Goal: Task Accomplishment & Management: Manage account settings

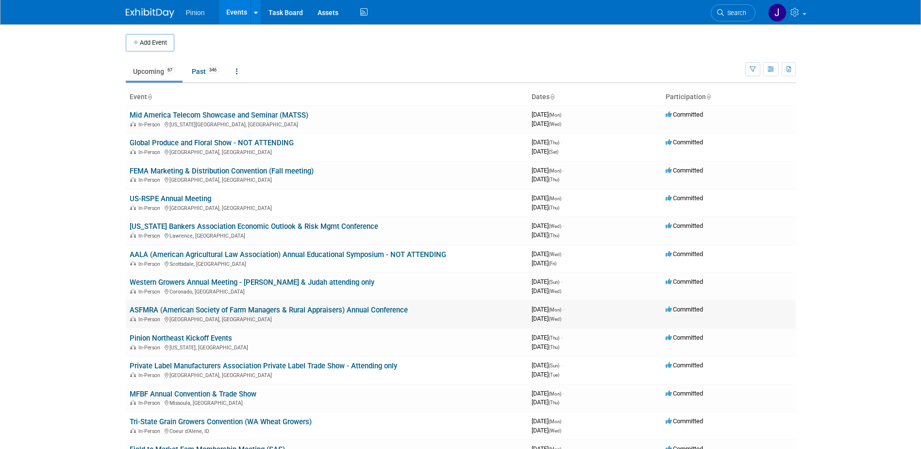
click at [170, 304] on td "ASFMRA (American Society of Farm Managers & Rural Appraisers) Annual Conference…" at bounding box center [327, 314] width 402 height 28
click at [171, 308] on link "ASFMRA (American Society of Farm Managers & Rural Appraisers) Annual Conference" at bounding box center [269, 309] width 278 height 9
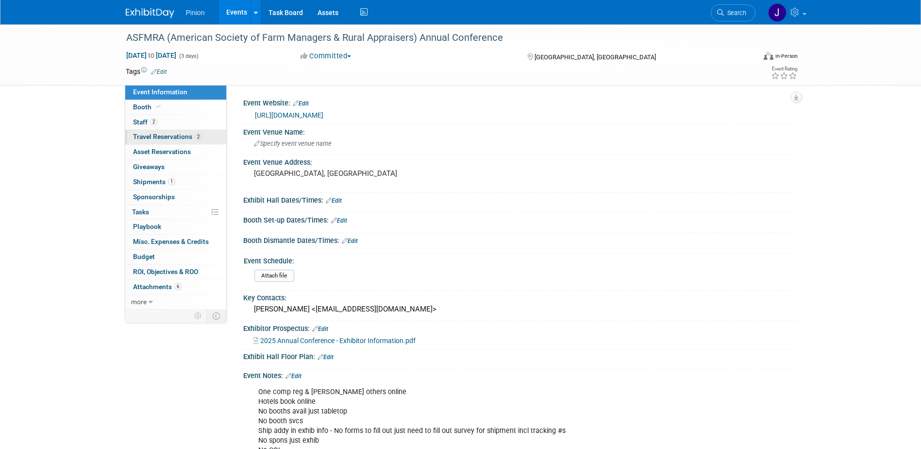
click at [157, 133] on span "Travel Reservations 2" at bounding box center [167, 137] width 69 height 8
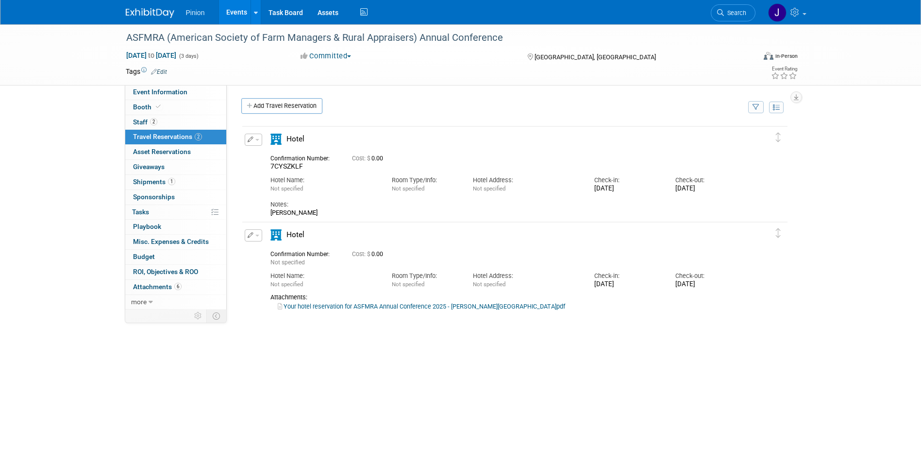
click at [296, 170] on span "7CYSZKLF" at bounding box center [286, 166] width 33 height 8
click at [298, 167] on span "7CYSZKLF" at bounding box center [286, 166] width 33 height 8
click at [300, 163] on span "7CYSZKLF" at bounding box center [286, 166] width 33 height 8
click at [376, 305] on link "Your hotel reservation for ASFMRA Annual Conference 2025 - Gentry.pdf" at bounding box center [421, 306] width 287 height 7
click at [299, 168] on span "7CYSZKLF" at bounding box center [286, 166] width 33 height 8
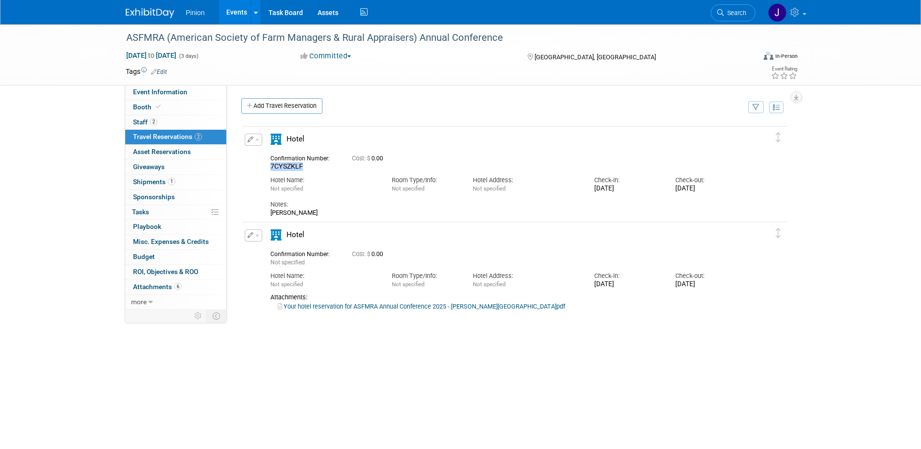
click at [299, 168] on span "7CYSZKLF" at bounding box center [286, 166] width 33 height 8
copy span "7CYSZKLF"
click at [158, 16] on img at bounding box center [150, 13] width 49 height 10
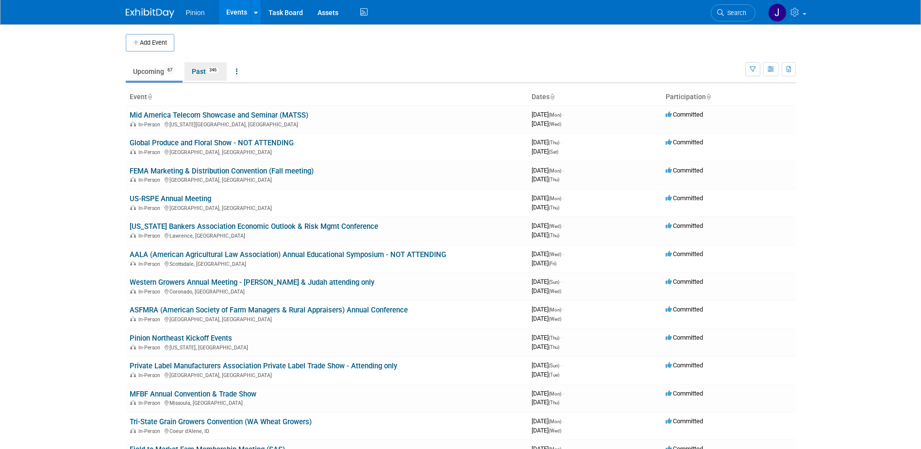
click at [209, 68] on link "Past 346" at bounding box center [206, 71] width 42 height 18
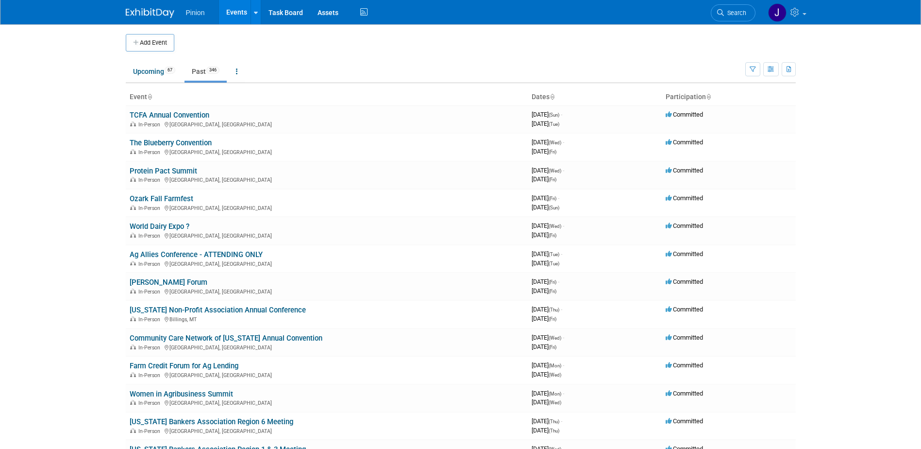
click at [152, 96] on icon at bounding box center [149, 97] width 5 height 6
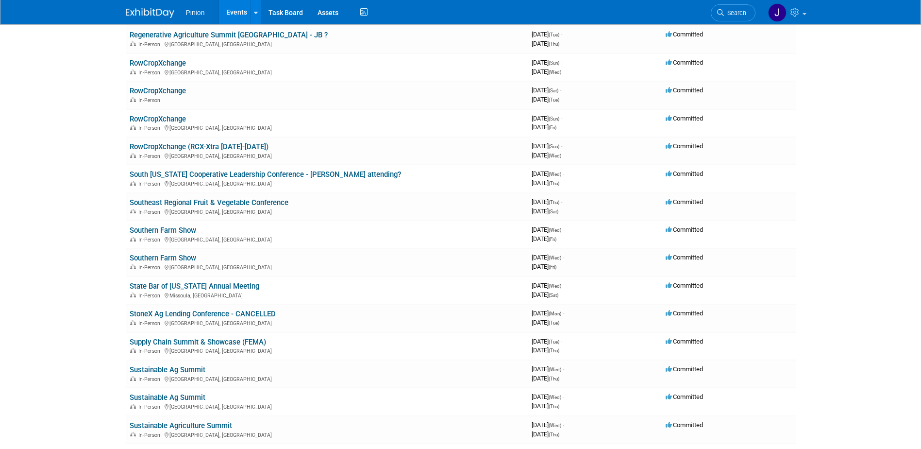
scroll to position [7757, 0]
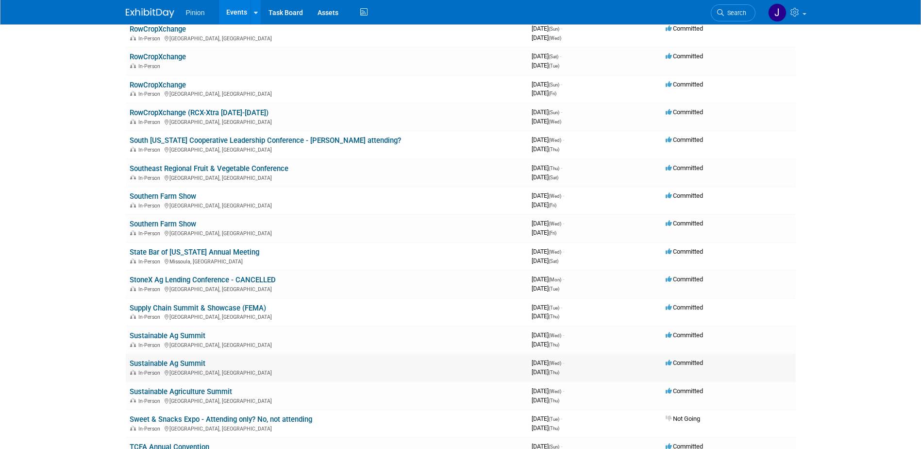
click at [193, 360] on link "Sustainable Ag Summit" at bounding box center [168, 363] width 76 height 9
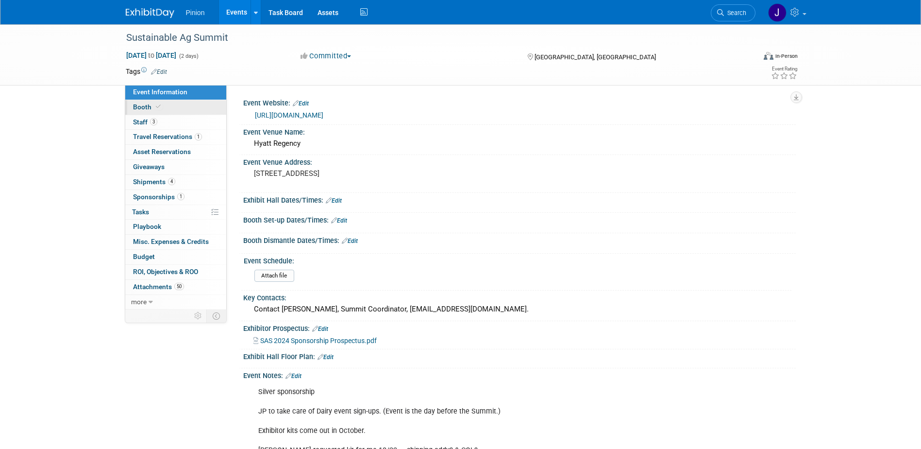
click at [158, 105] on icon at bounding box center [158, 106] width 5 height 5
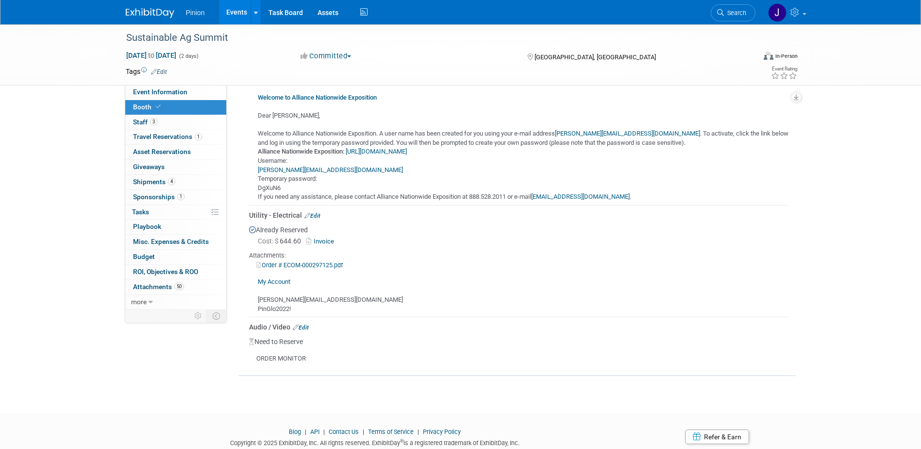
scroll to position [346, 0]
click at [180, 288] on span "50" at bounding box center [179, 286] width 10 height 7
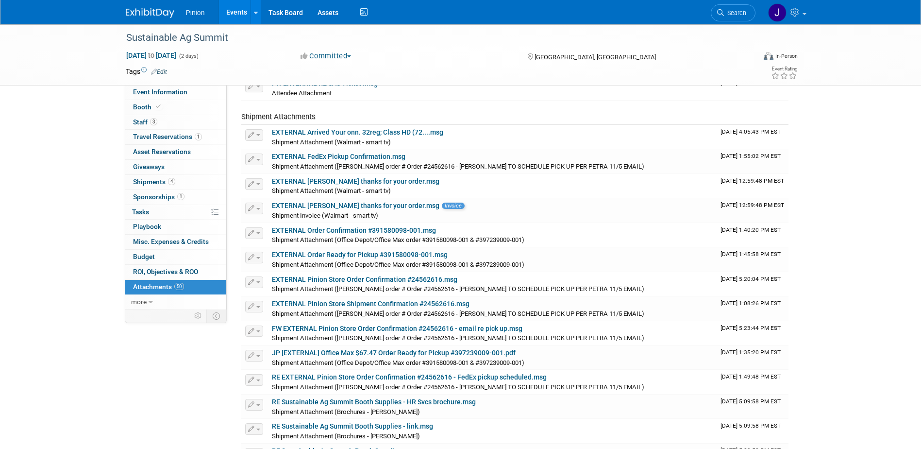
scroll to position [898, 0]
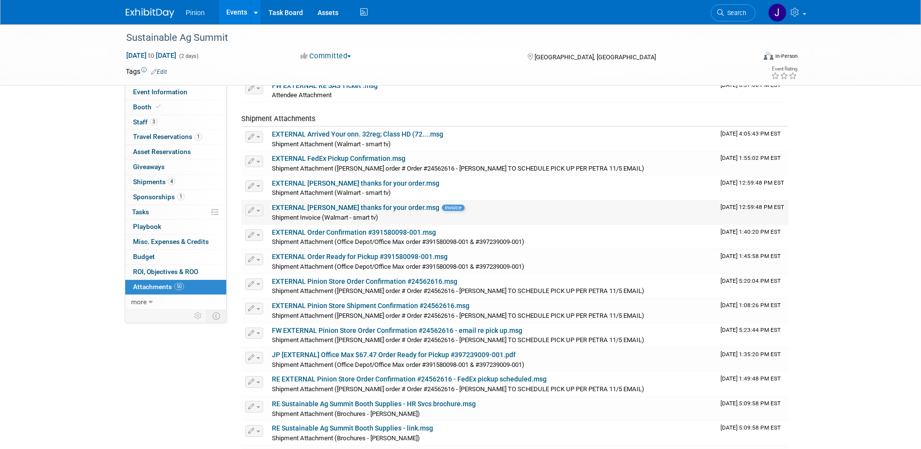
click at [367, 207] on link "EXTERNAL Jennifer thanks for your order.msg" at bounding box center [356, 207] width 168 height 8
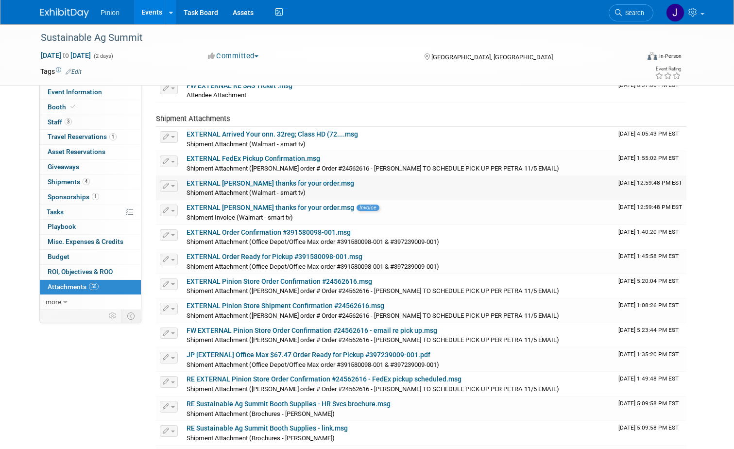
click at [289, 183] on link "EXTERNAL Jennifer thanks for your order.msg" at bounding box center [270, 183] width 168 height 8
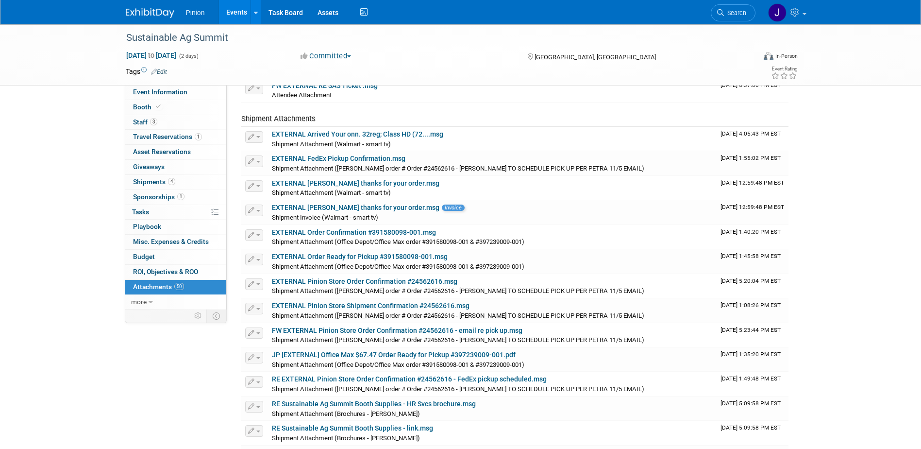
click at [145, 6] on link at bounding box center [156, 8] width 60 height 8
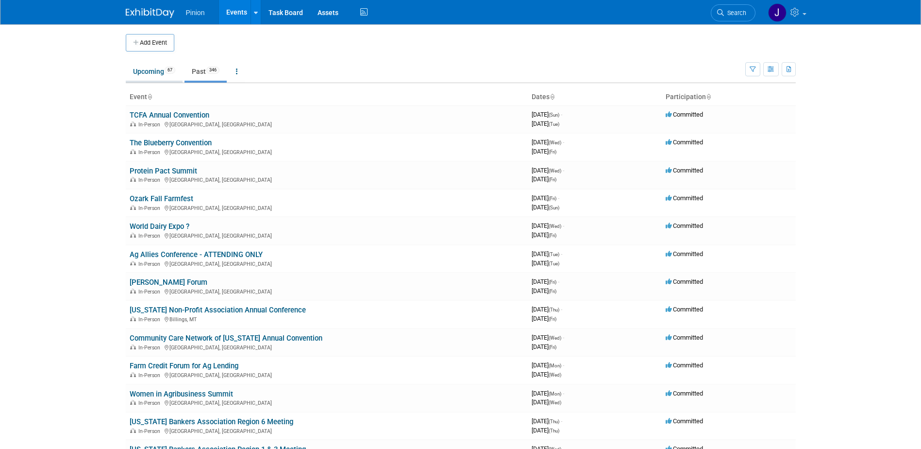
click at [148, 70] on link "Upcoming 67" at bounding box center [154, 71] width 57 height 18
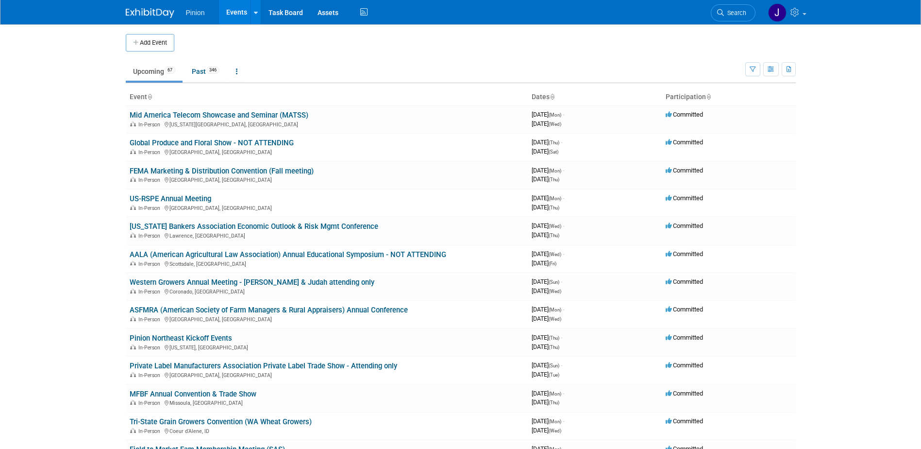
click at [223, 418] on link "Tri-State Grain Growers Convention (WA Wheat Growers)" at bounding box center [221, 421] width 182 height 9
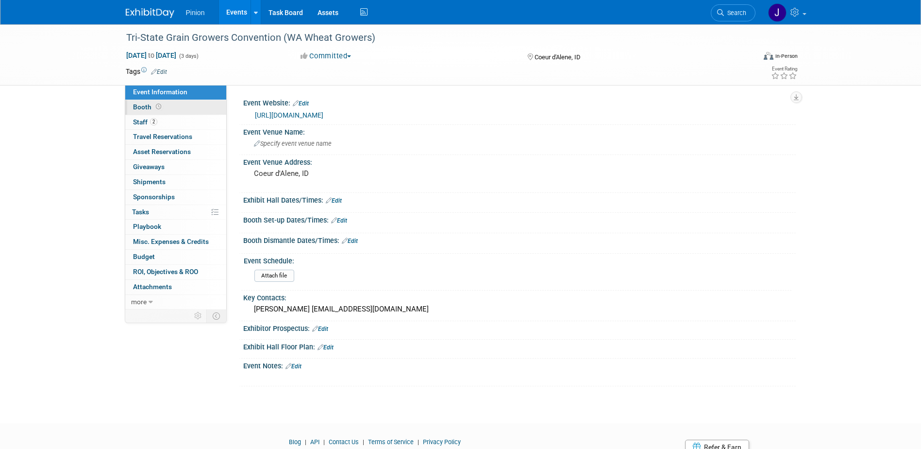
click at [149, 107] on span "Booth" at bounding box center [148, 107] width 30 height 8
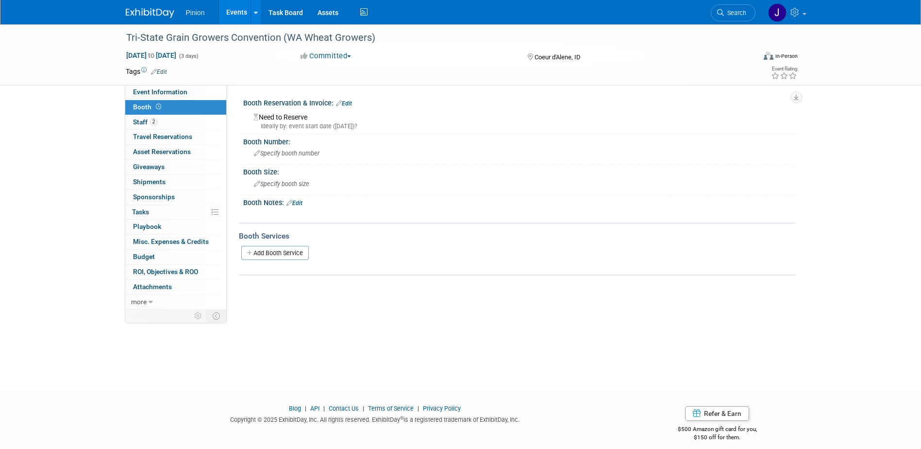
click at [300, 203] on link "Edit" at bounding box center [294, 203] width 16 height 7
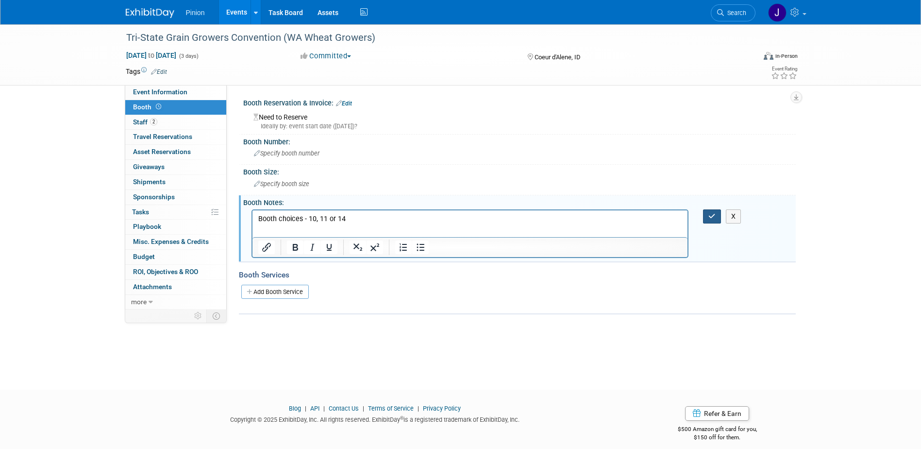
click at [707, 213] on button "button" at bounding box center [712, 216] width 18 height 14
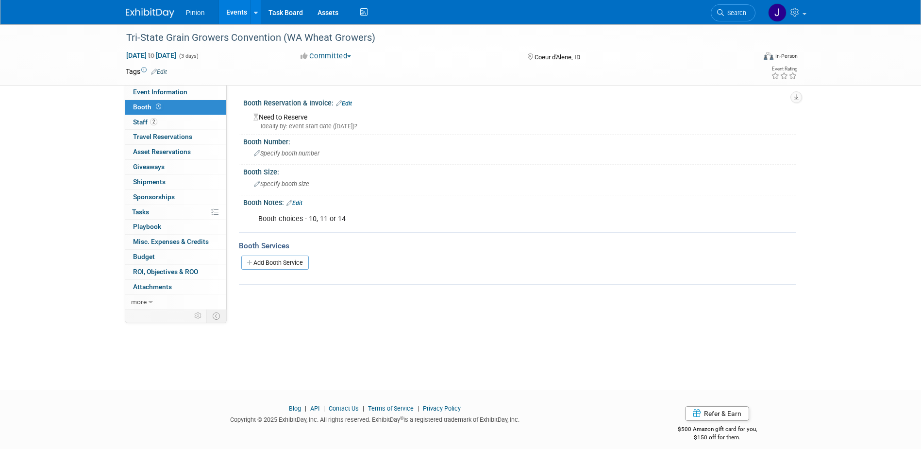
click at [152, 14] on img at bounding box center [150, 13] width 49 height 10
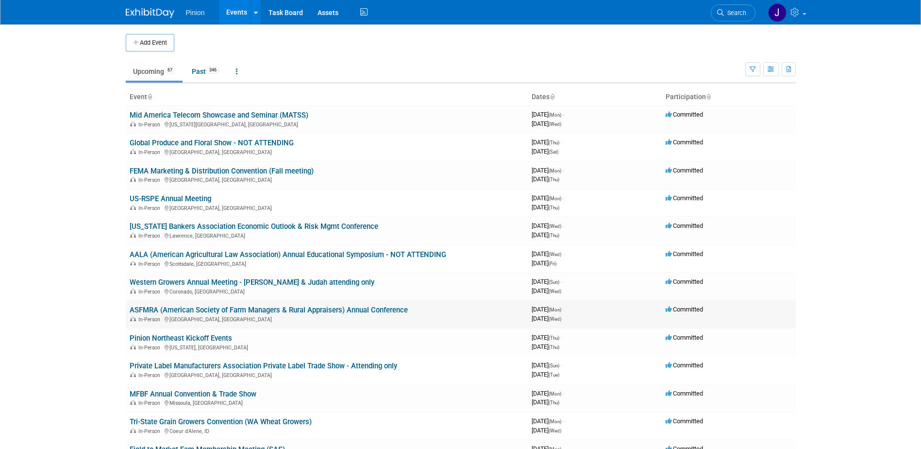
click at [154, 307] on link "ASFMRA (American Society of Farm Managers & Rural Appraisers) Annual Conference" at bounding box center [269, 309] width 278 height 9
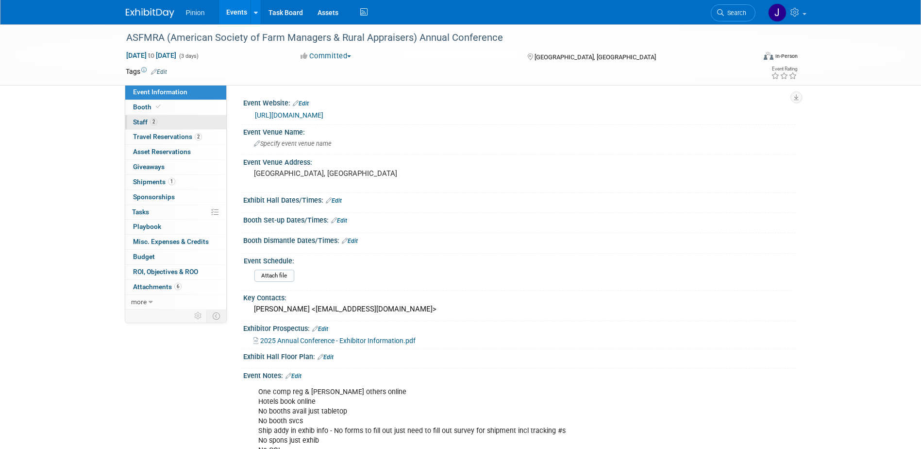
click at [149, 121] on span "Staff 2" at bounding box center [145, 122] width 24 height 8
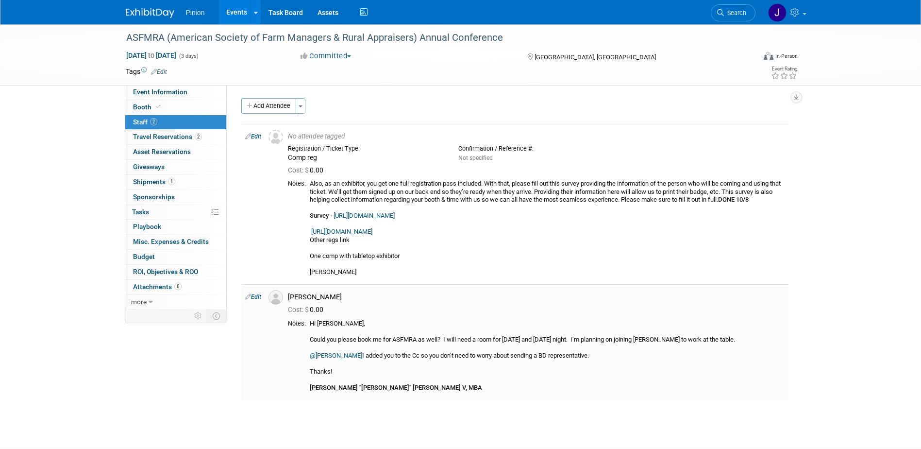
click at [258, 297] on link "Edit" at bounding box center [253, 296] width 16 height 7
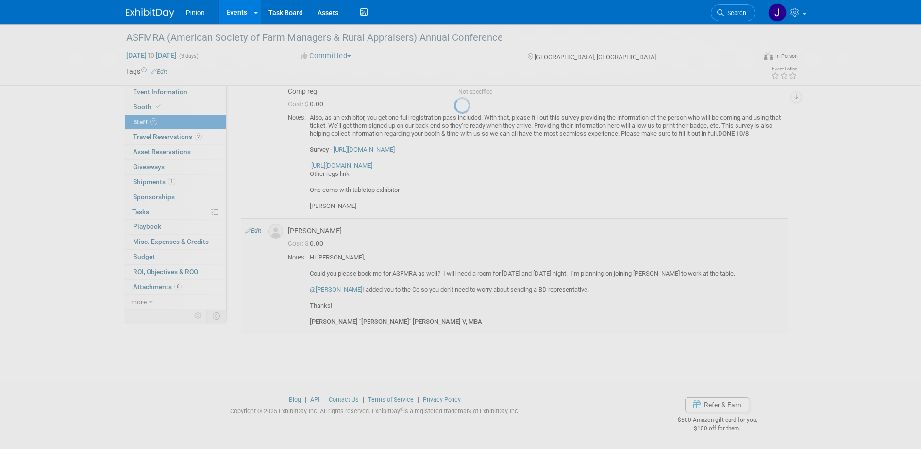
select select "c57b3c31-74dd-405f-8073-a6d78b19360a"
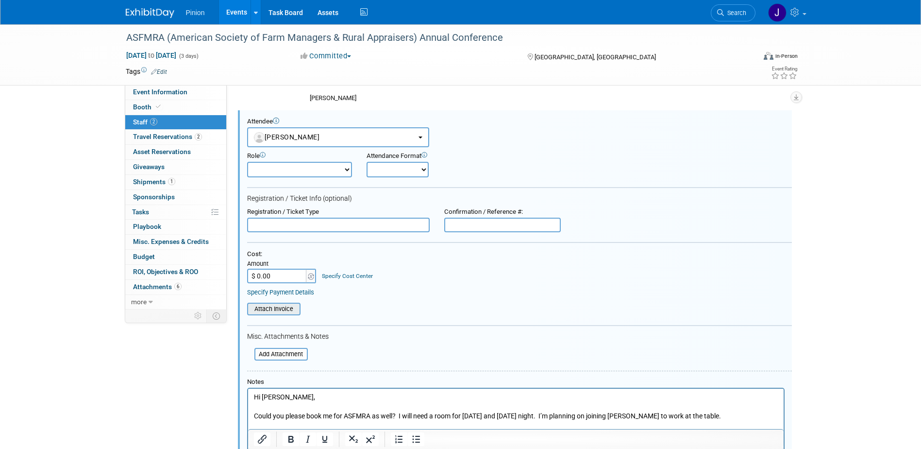
click at [275, 306] on input "file" at bounding box center [242, 308] width 116 height 11
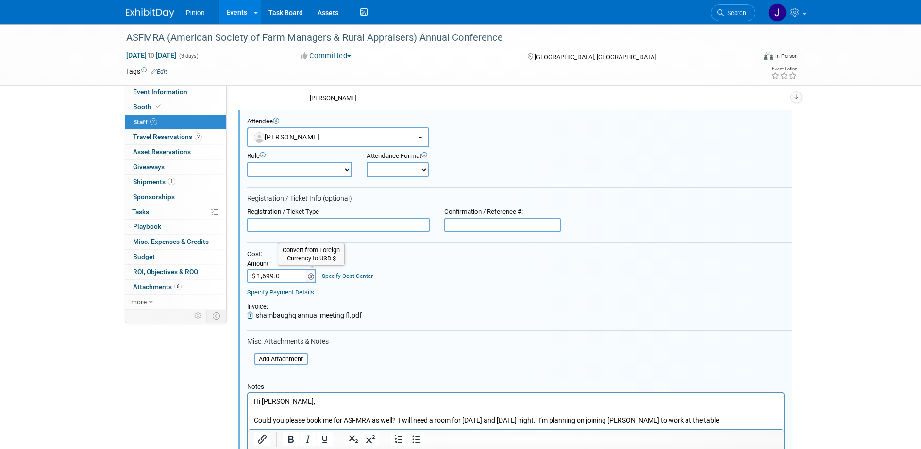
type input "$ 1,699.00"
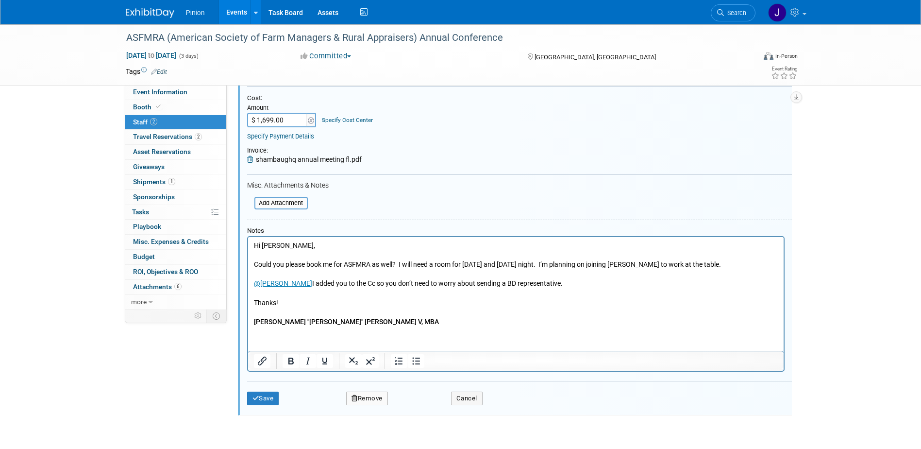
scroll to position [340, 0]
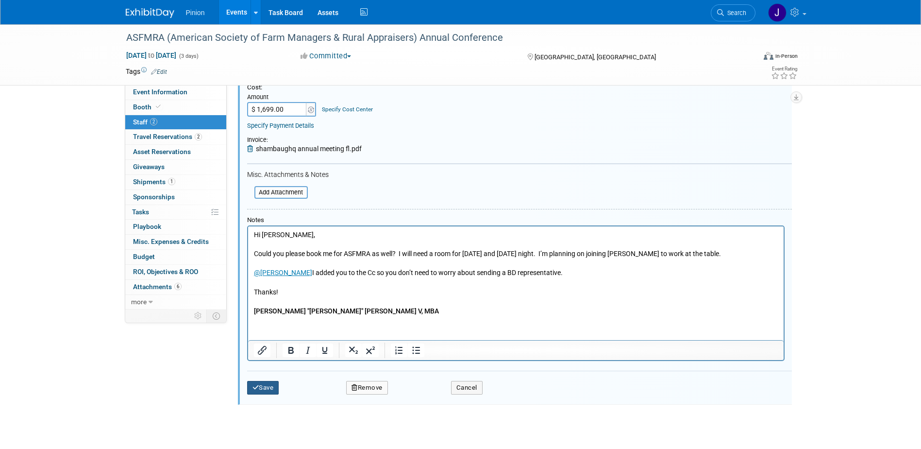
click at [264, 388] on button "Save" at bounding box center [263, 388] width 32 height 14
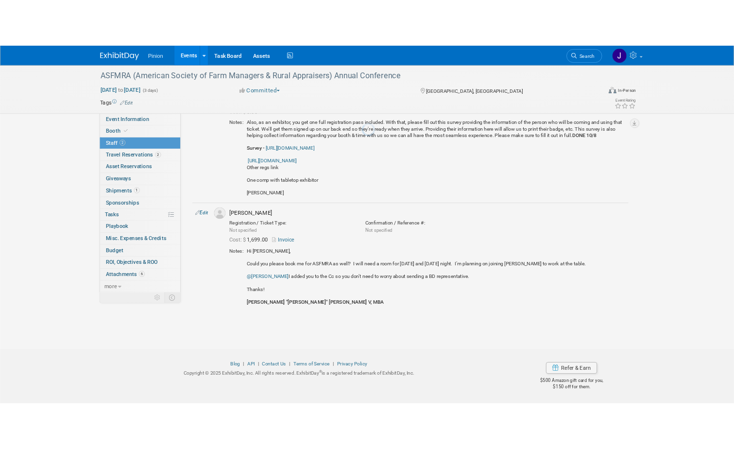
scroll to position [87, 0]
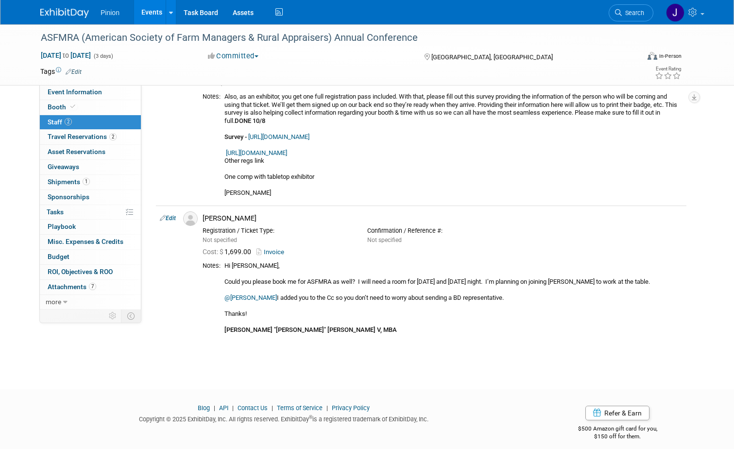
click at [62, 12] on img at bounding box center [64, 13] width 49 height 10
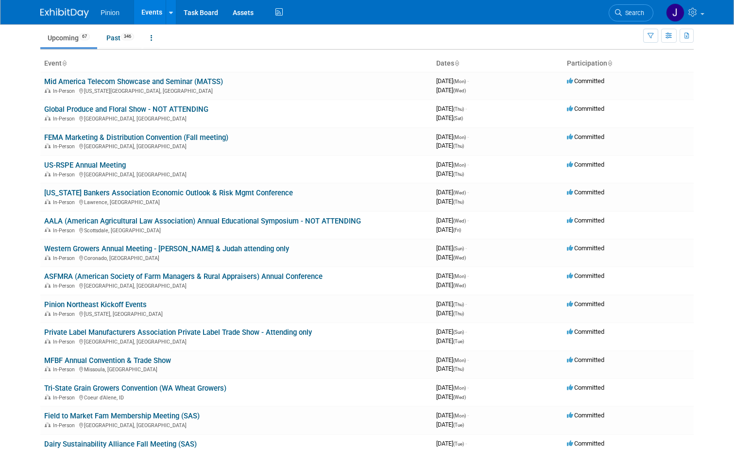
scroll to position [52, 0]
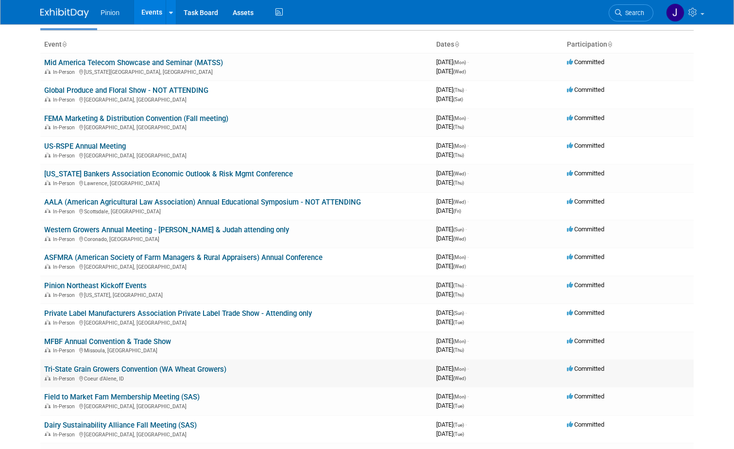
click at [206, 371] on link "Tri-State Grain Growers Convention (WA Wheat Growers)" at bounding box center [135, 369] width 182 height 9
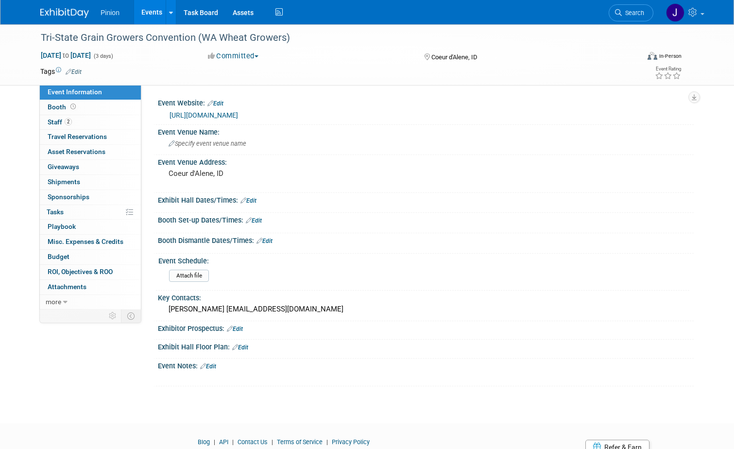
click at [234, 330] on link "Edit" at bounding box center [235, 328] width 16 height 7
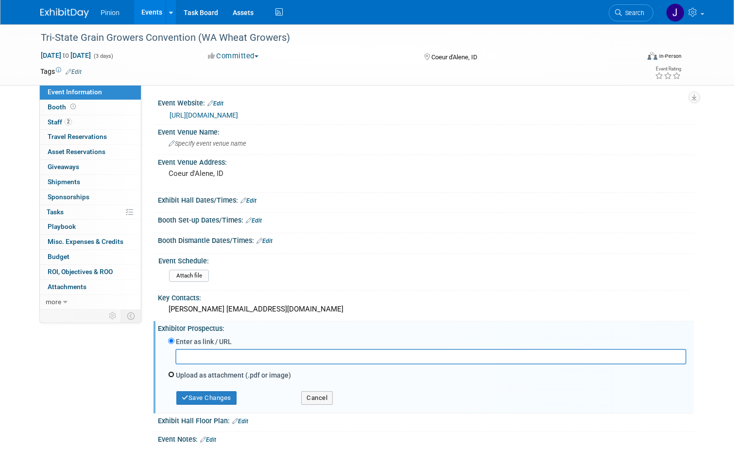
click at [168, 374] on input "Upload as attachment (.pdf or image)" at bounding box center [171, 374] width 6 height 6
radio input "true"
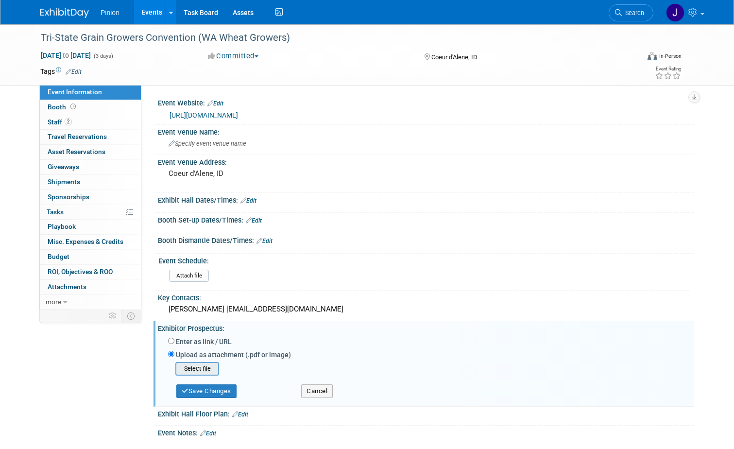
click at [194, 373] on input "file" at bounding box center [160, 369] width 116 height 12
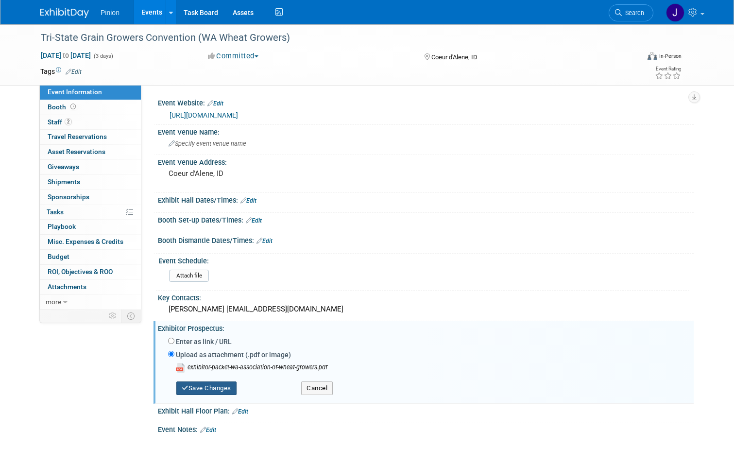
click at [214, 388] on button "Save Changes" at bounding box center [206, 388] width 60 height 14
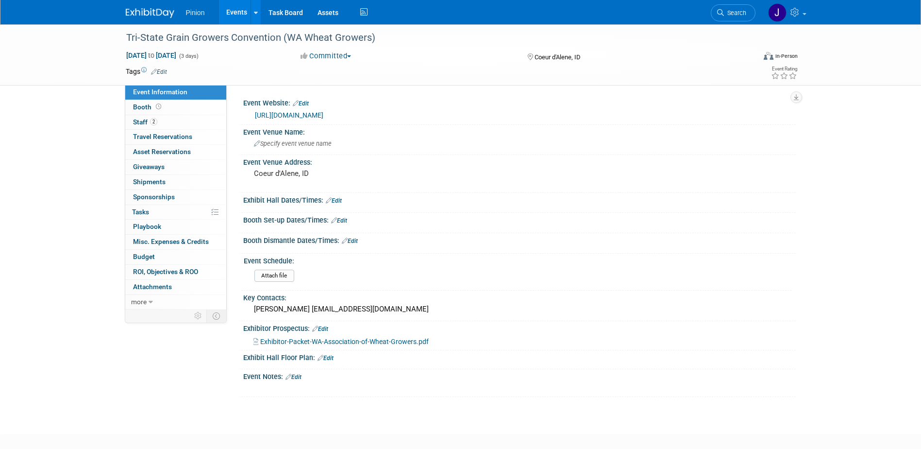
click at [158, 16] on img at bounding box center [150, 13] width 49 height 10
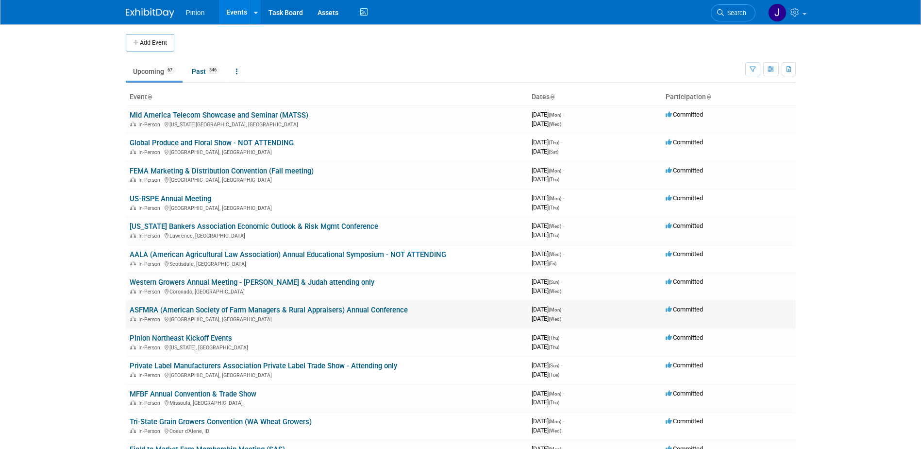
click at [164, 309] on link "ASFMRA (American Society of Farm Managers & Rural Appraisers) Annual Conference" at bounding box center [269, 309] width 278 height 9
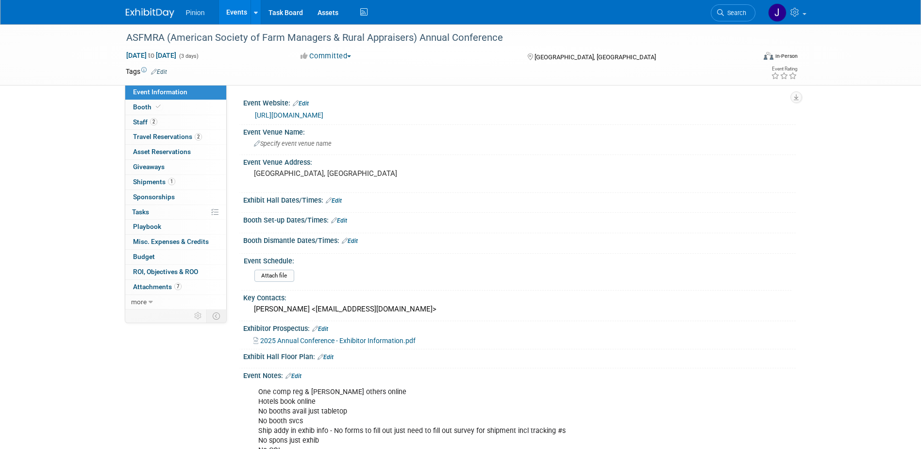
click at [310, 112] on link "https://www.asfmra.org/conferences/annualconference" at bounding box center [289, 115] width 68 height 8
click at [169, 133] on span "Travel Reservations 2" at bounding box center [167, 137] width 69 height 8
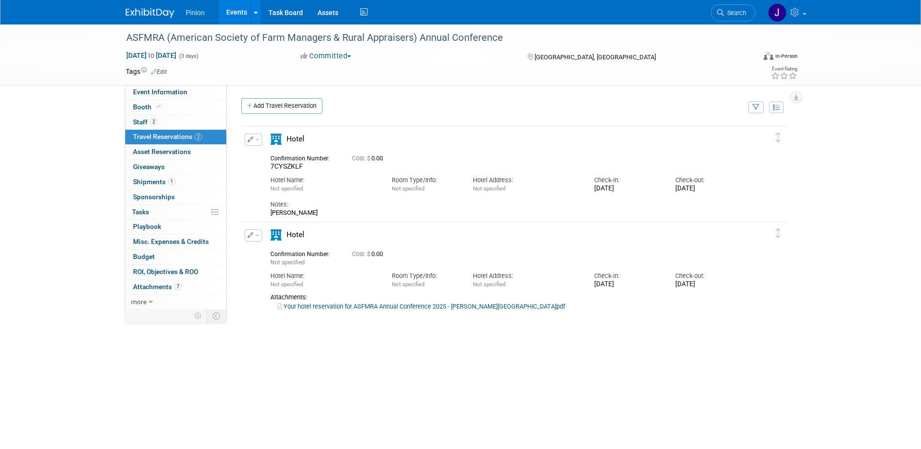
click at [318, 165] on div "7CYSZKLF" at bounding box center [303, 166] width 67 height 9
drag, startPoint x: 314, startPoint y: 165, endPoint x: 267, endPoint y: 165, distance: 47.1
click at [267, 165] on div "Confirmation Number: 7CYSZKLF" at bounding box center [304, 161] width 82 height 19
drag, startPoint x: 267, startPoint y: 165, endPoint x: 294, endPoint y: 166, distance: 26.7
copy span "7CYSZKLF"
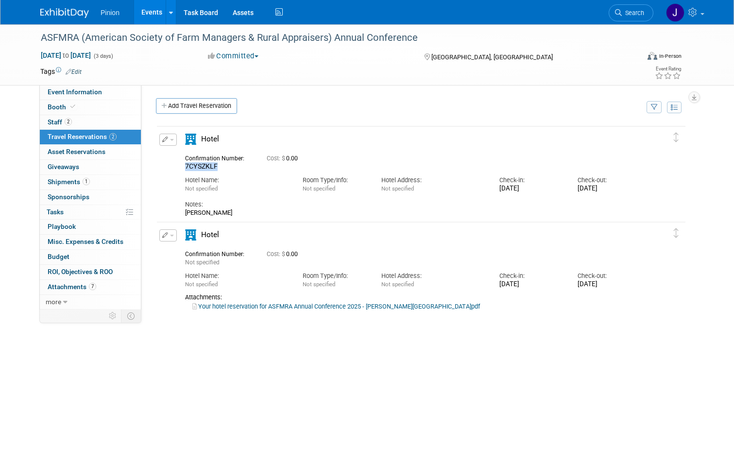
click at [168, 145] on button "button" at bounding box center [167, 140] width 17 height 12
click at [189, 155] on button "Edit Reservation" at bounding box center [201, 157] width 82 height 14
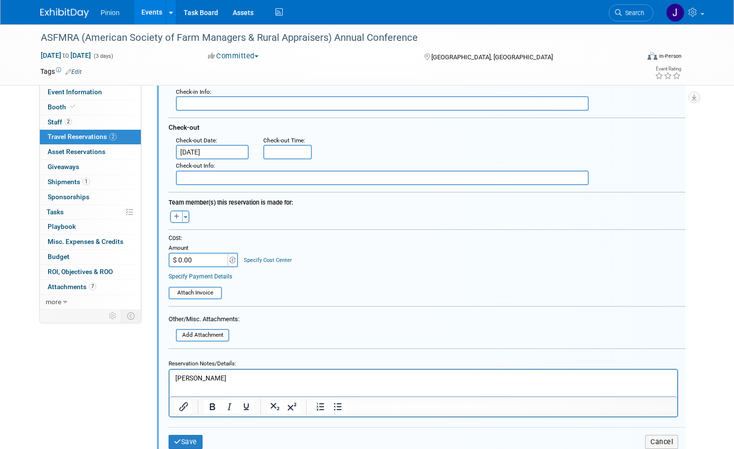
scroll to position [220, 0]
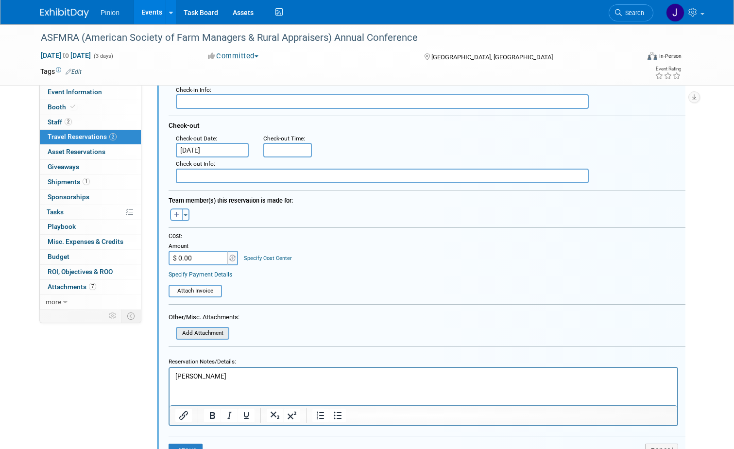
click at [219, 333] on input "file" at bounding box center [171, 333] width 116 height 11
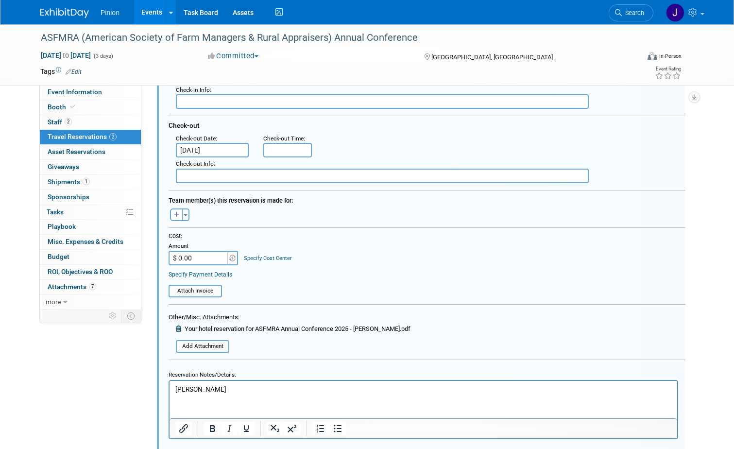
drag, startPoint x: 732, startPoint y: 171, endPoint x: 698, endPoint y: 280, distance: 114.1
click at [708, 279] on div "ASFMRA (American Society of Farm Managers & Rural Appraisers) Annual Conference…" at bounding box center [367, 202] width 734 height 797
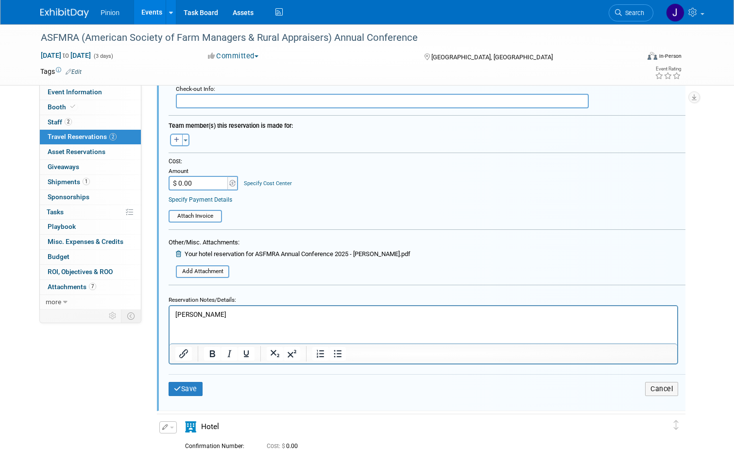
scroll to position [415, 0]
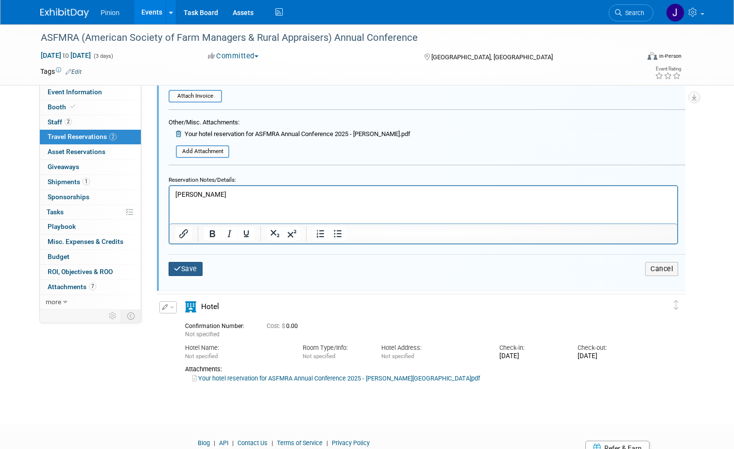
click at [176, 270] on button "Save" at bounding box center [185, 269] width 34 height 14
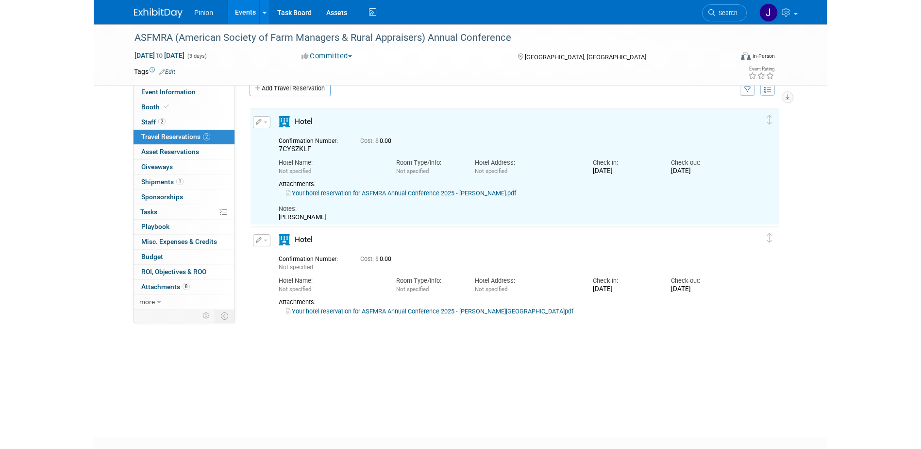
scroll to position [17, 0]
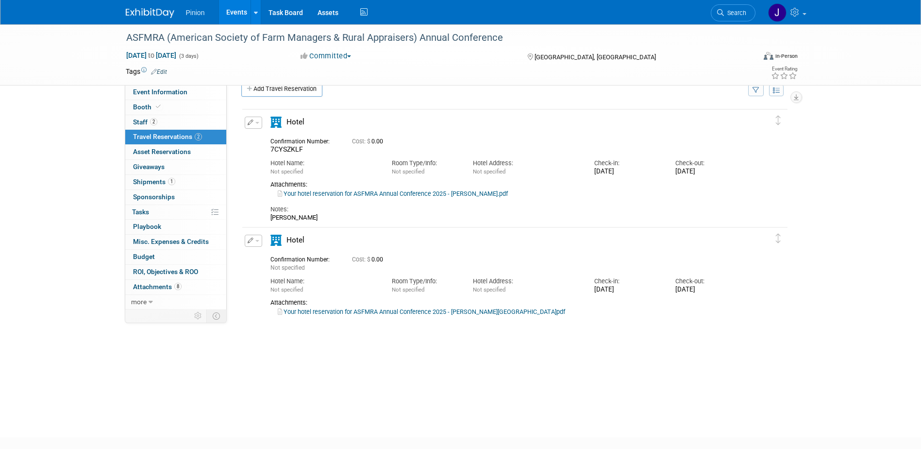
click at [152, 13] on img at bounding box center [150, 13] width 49 height 10
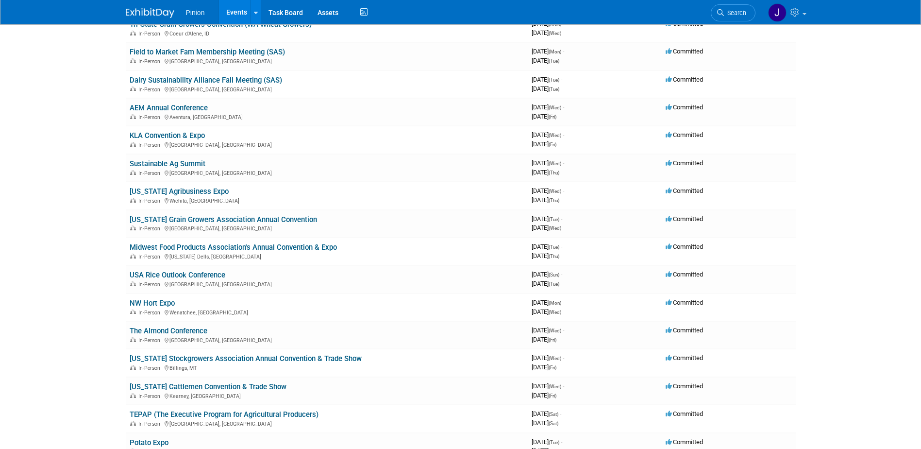
scroll to position [390, 0]
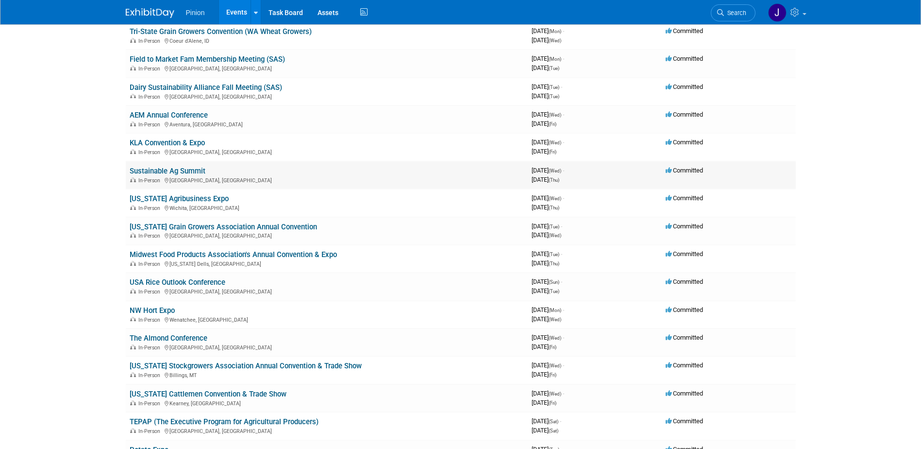
click at [181, 169] on link "Sustainable Ag Summit" at bounding box center [168, 171] width 76 height 9
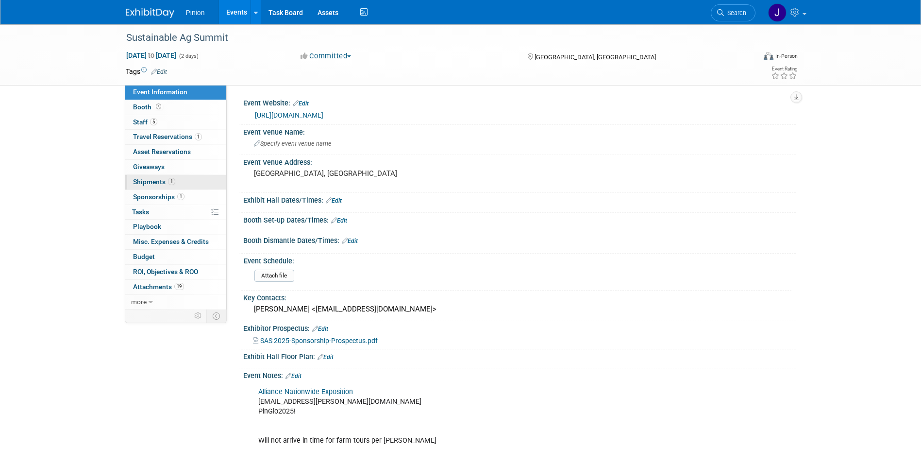
click at [165, 182] on span "Shipments 1" at bounding box center [154, 182] width 42 height 8
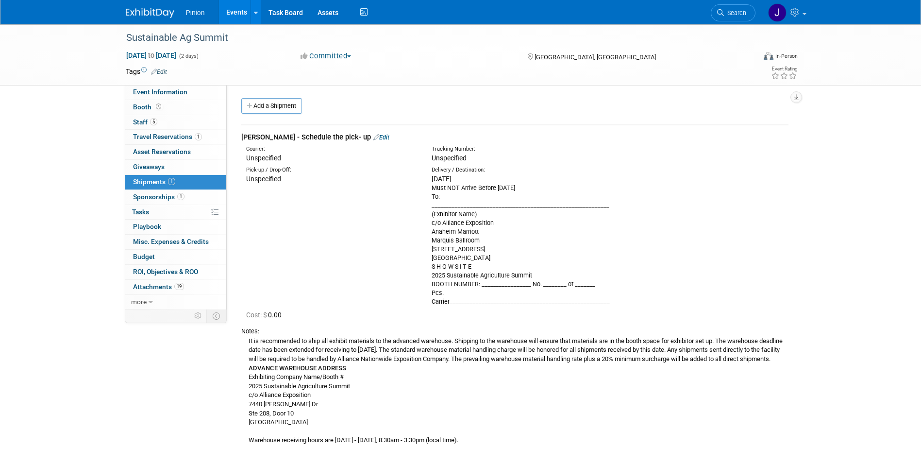
click at [373, 135] on link "Edit" at bounding box center [381, 137] width 16 height 7
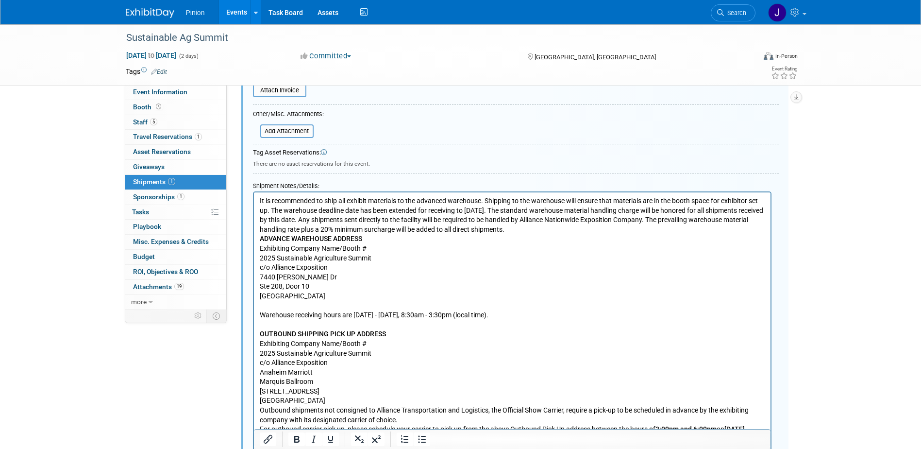
scroll to position [319, 0]
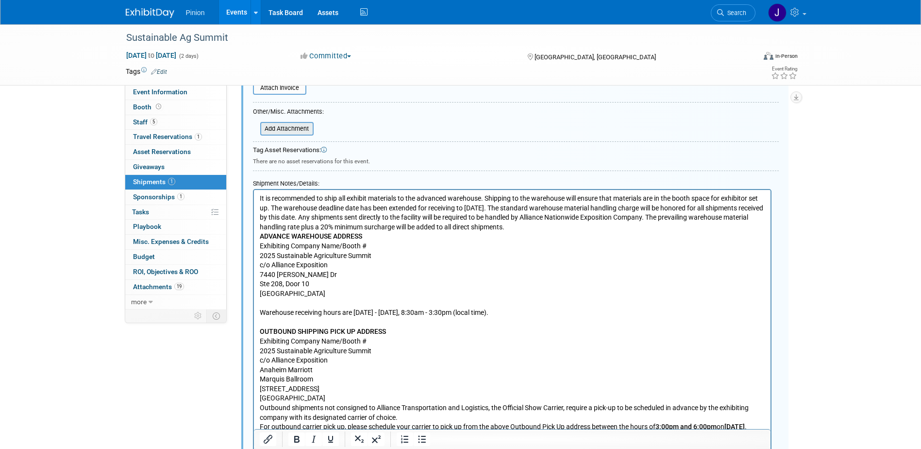
click at [294, 133] on input "file" at bounding box center [255, 129] width 116 height 12
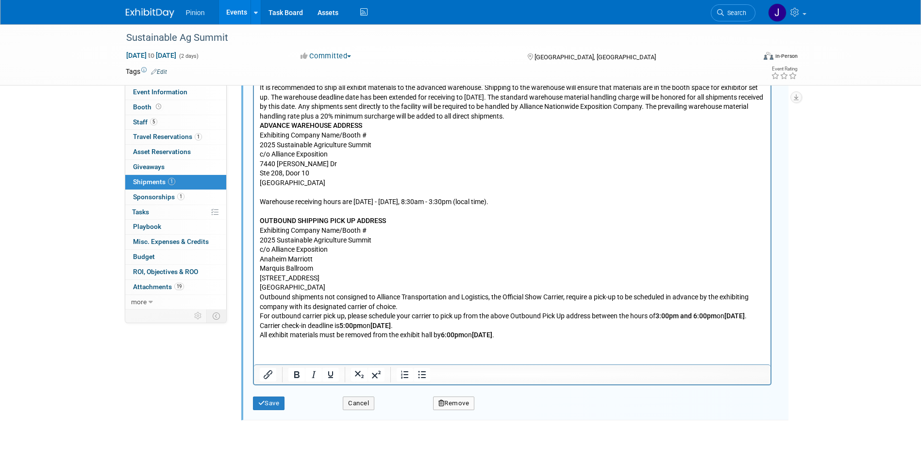
scroll to position [444, 0]
click at [274, 401] on button "Save" at bounding box center [269, 402] width 32 height 14
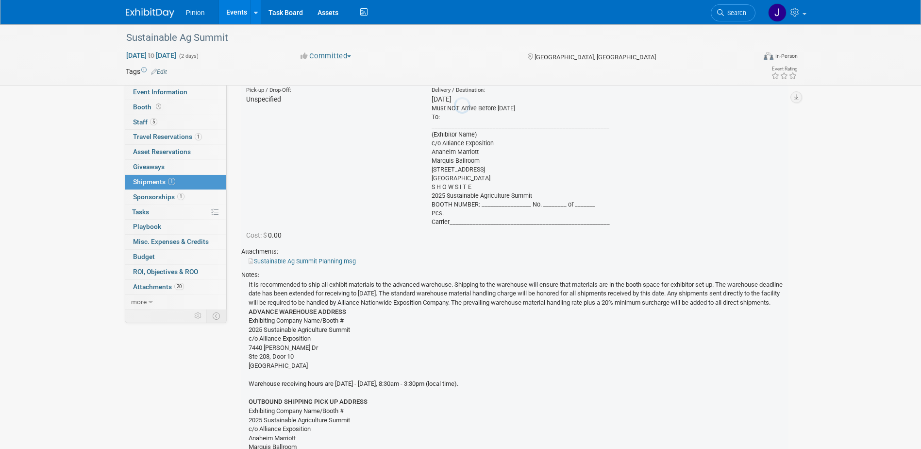
scroll to position [15, 0]
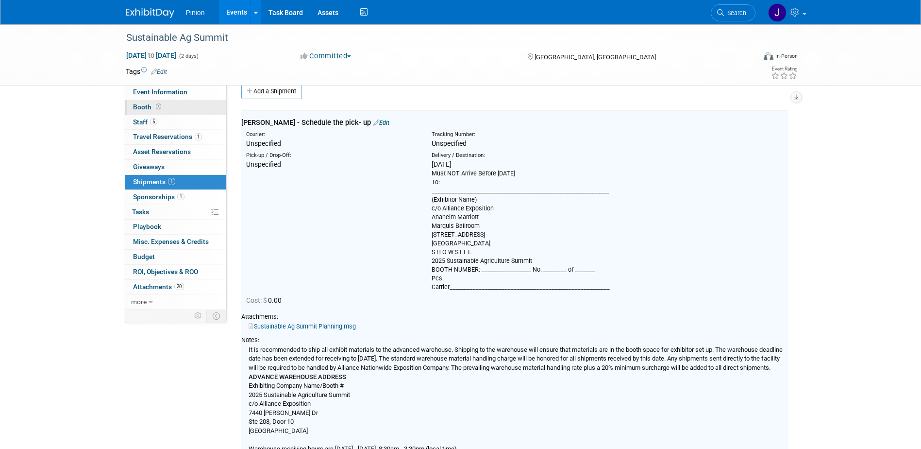
click at [150, 105] on span "Booth" at bounding box center [148, 107] width 30 height 8
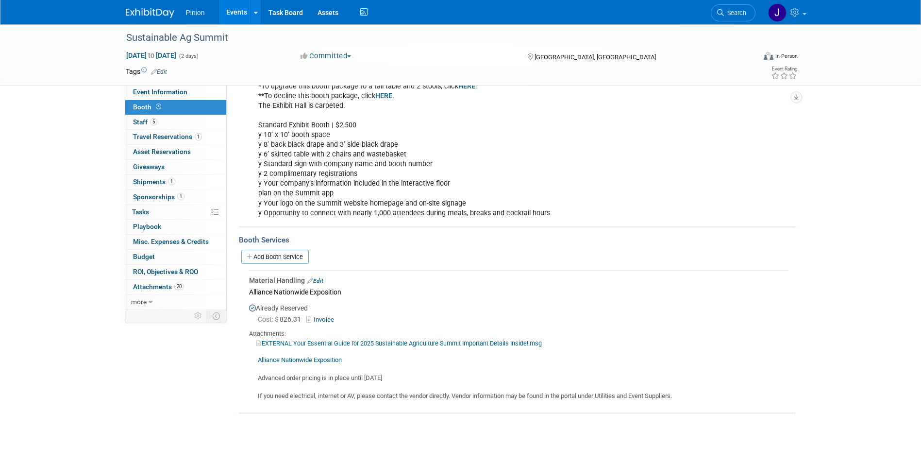
scroll to position [222, 0]
click at [284, 253] on link "Add Booth Service" at bounding box center [274, 255] width 67 height 14
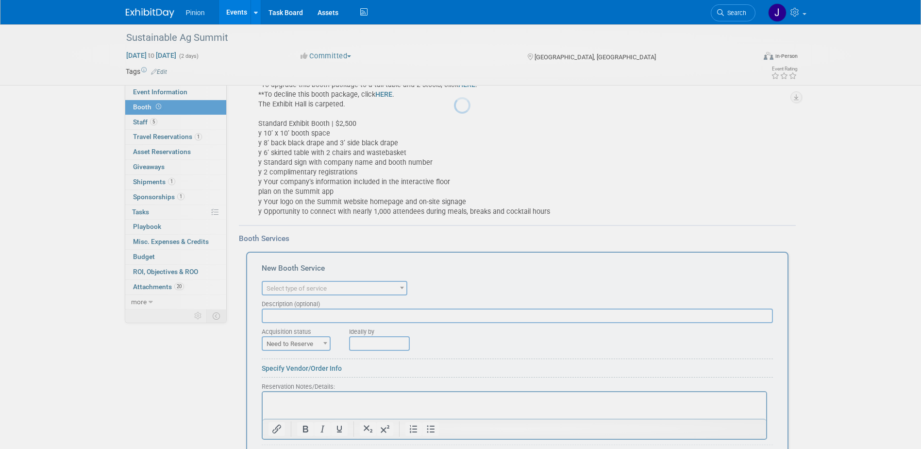
scroll to position [0, 0]
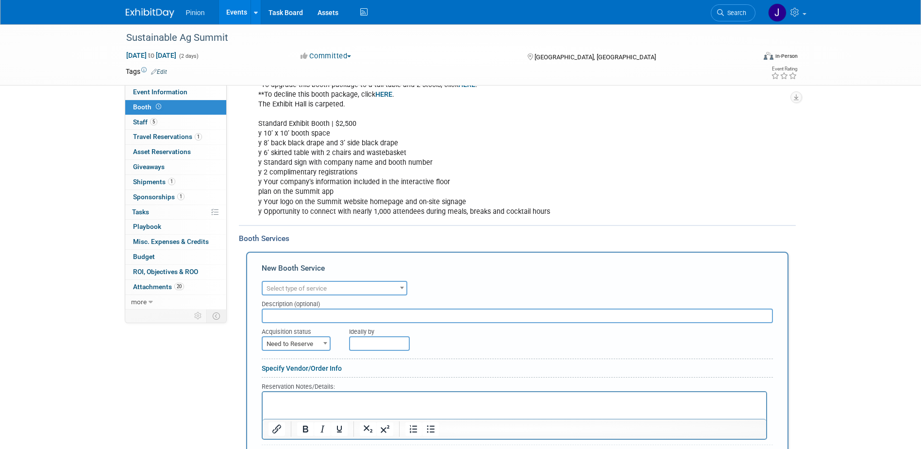
click at [316, 290] on span "Select type of service" at bounding box center [297, 288] width 60 height 7
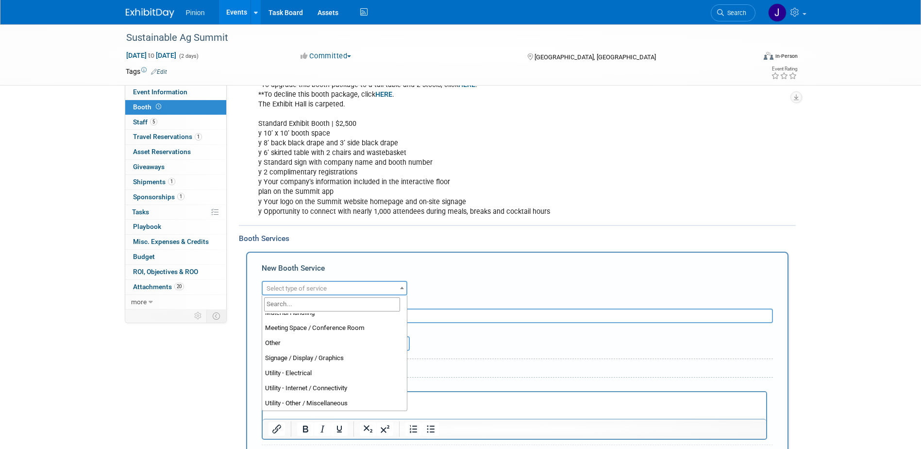
scroll to position [249, 0]
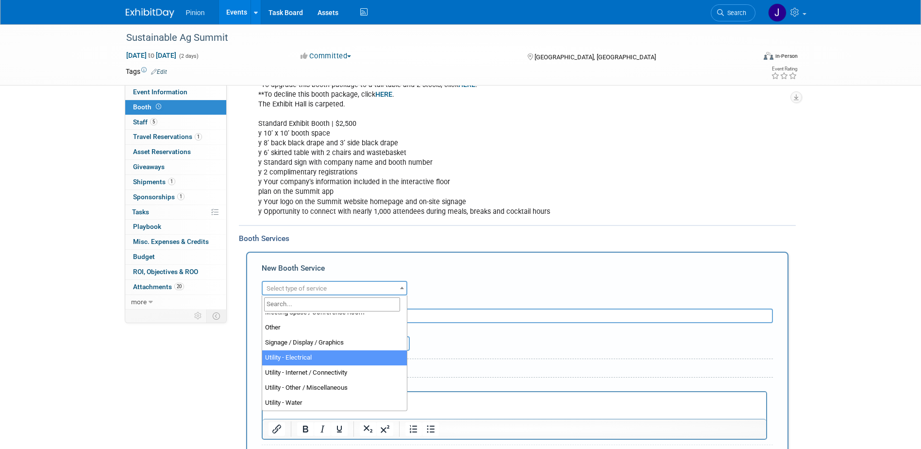
select select "8"
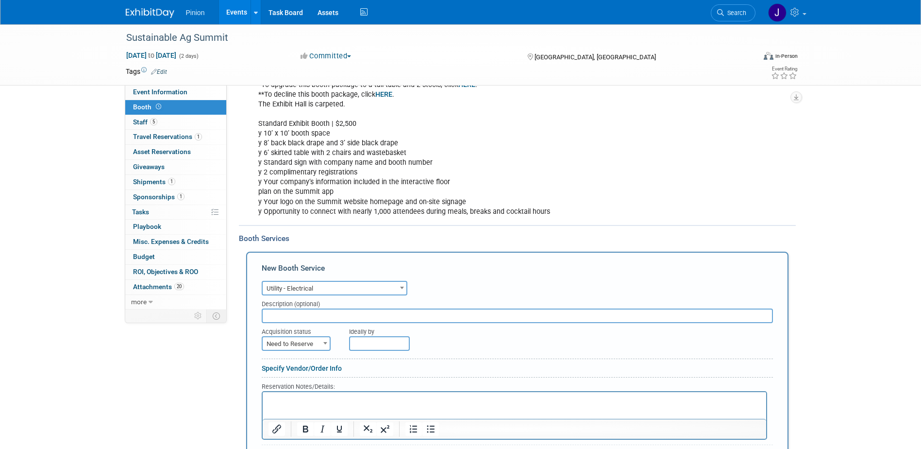
click at [326, 320] on input "text" at bounding box center [517, 315] width 511 height 15
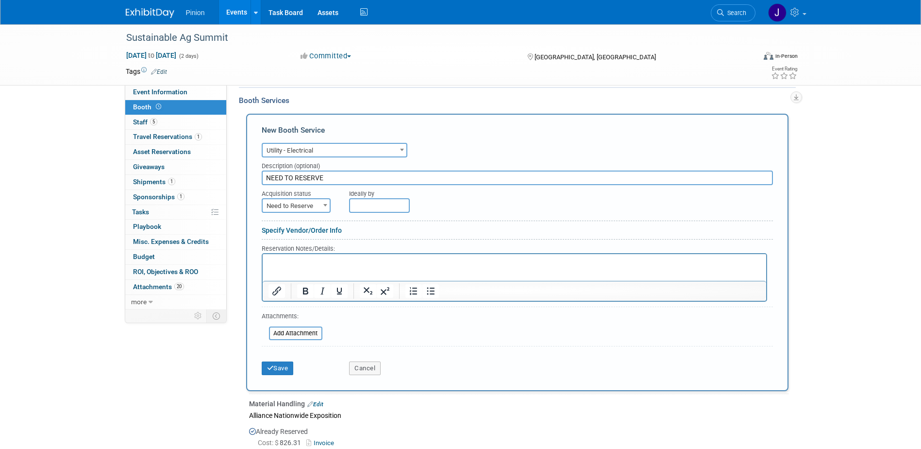
scroll to position [379, 0]
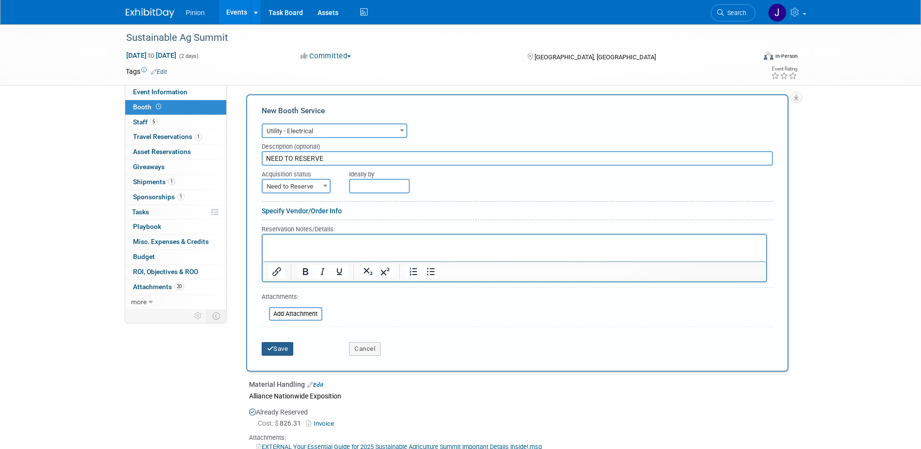
type input "NEED TO RESERVE"
click at [285, 346] on button "Save" at bounding box center [278, 349] width 32 height 14
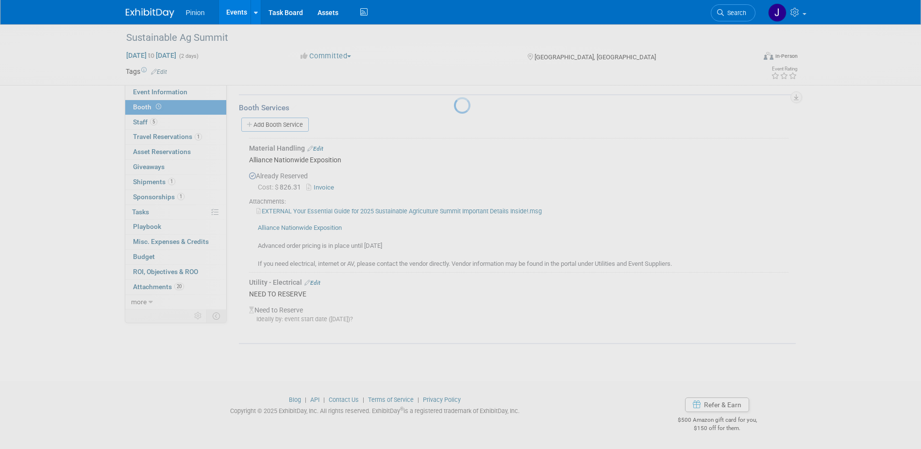
scroll to position [352, 0]
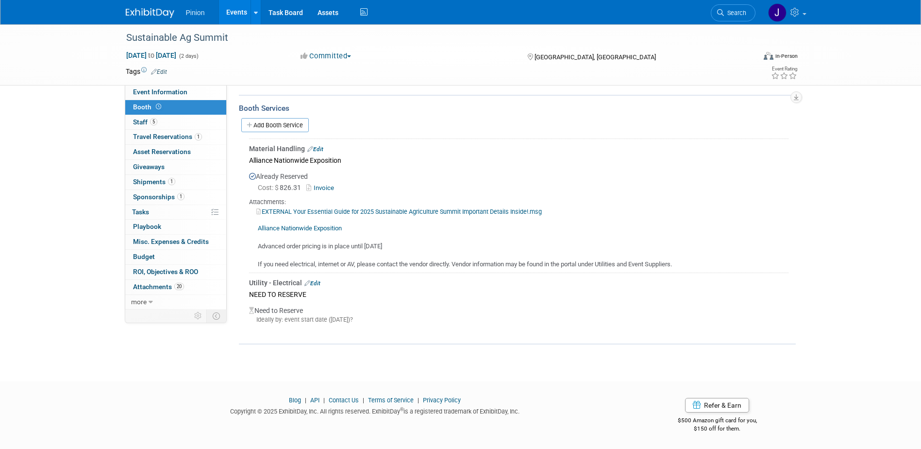
click at [316, 282] on link "Edit" at bounding box center [312, 283] width 16 height 7
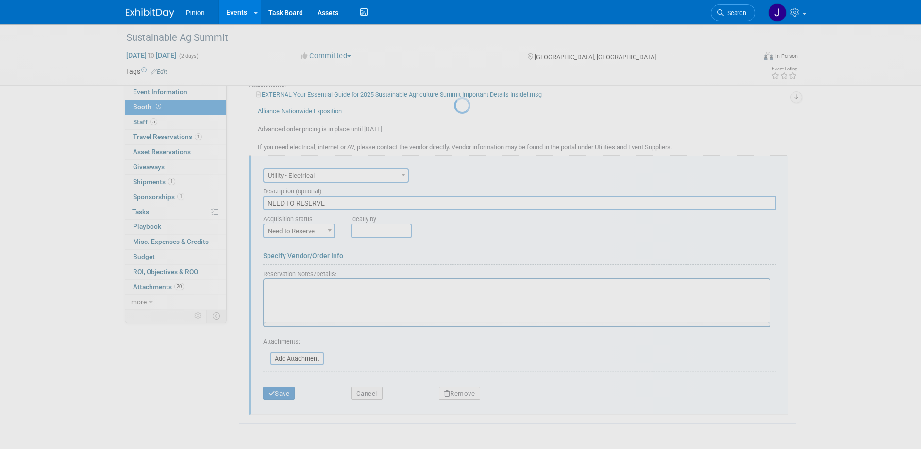
scroll to position [514, 0]
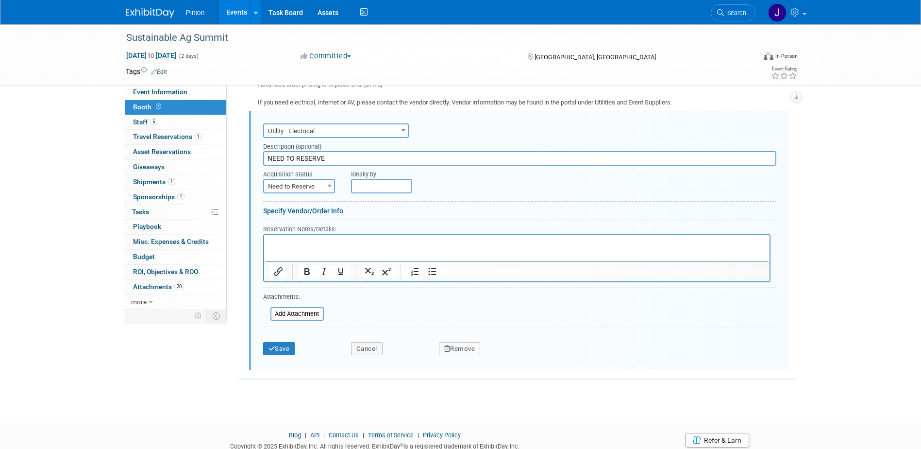
click at [315, 246] on p "Rich Text Area. Press ALT-0 for help." at bounding box center [516, 242] width 494 height 9
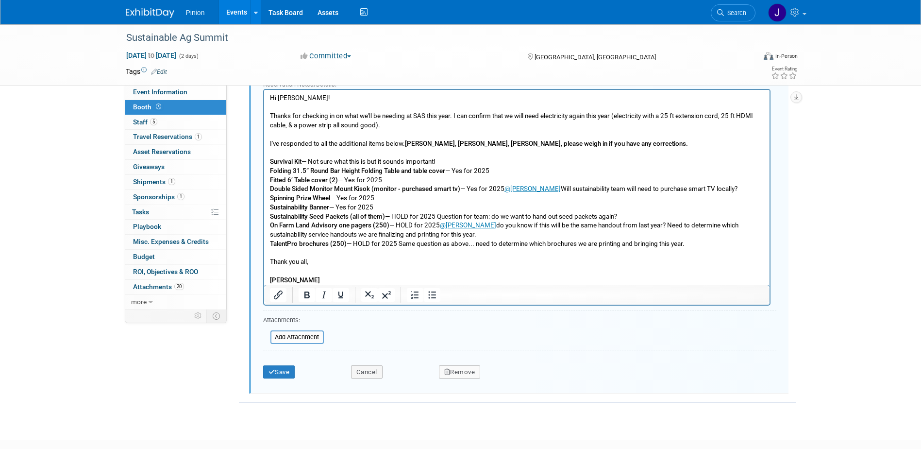
scroll to position [674, 0]
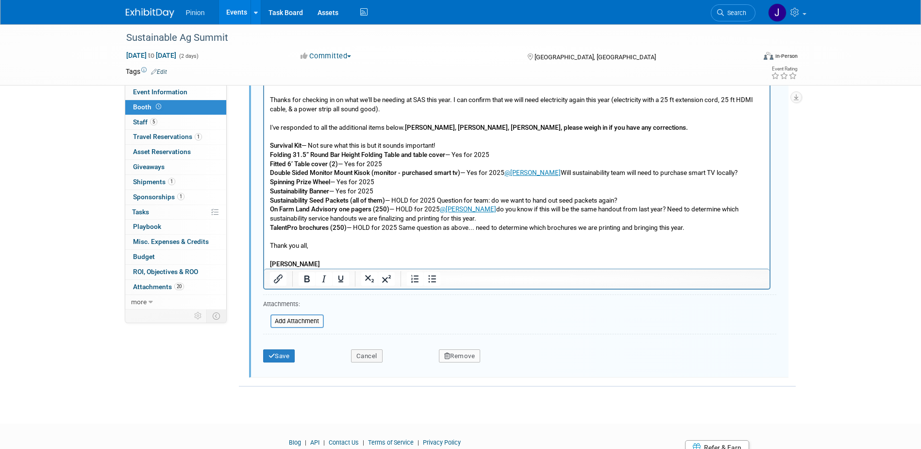
click at [283, 363] on div "Save Cancel Remove" at bounding box center [519, 353] width 513 height 30
click at [285, 357] on button "Save" at bounding box center [279, 356] width 32 height 14
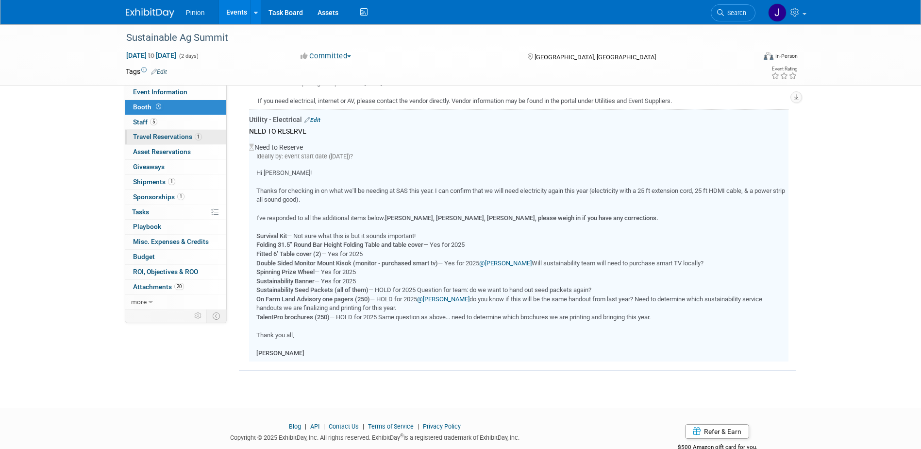
scroll to position [514, 0]
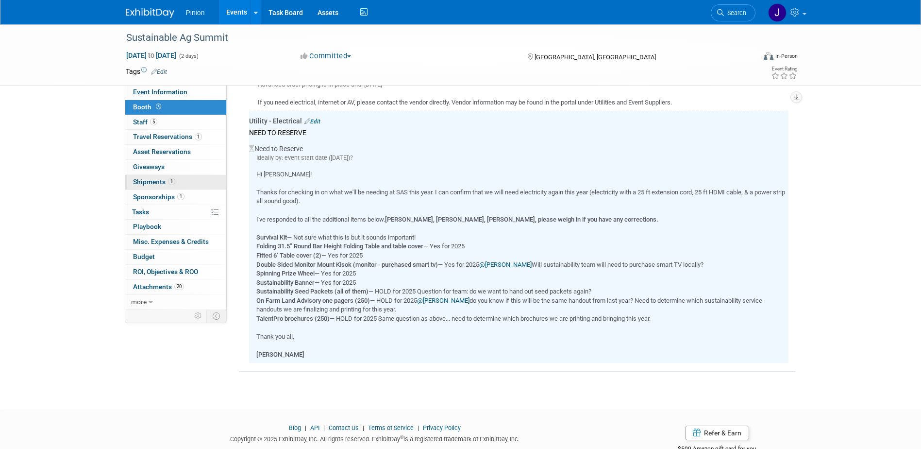
click at [145, 181] on span "Shipments 1" at bounding box center [154, 182] width 42 height 8
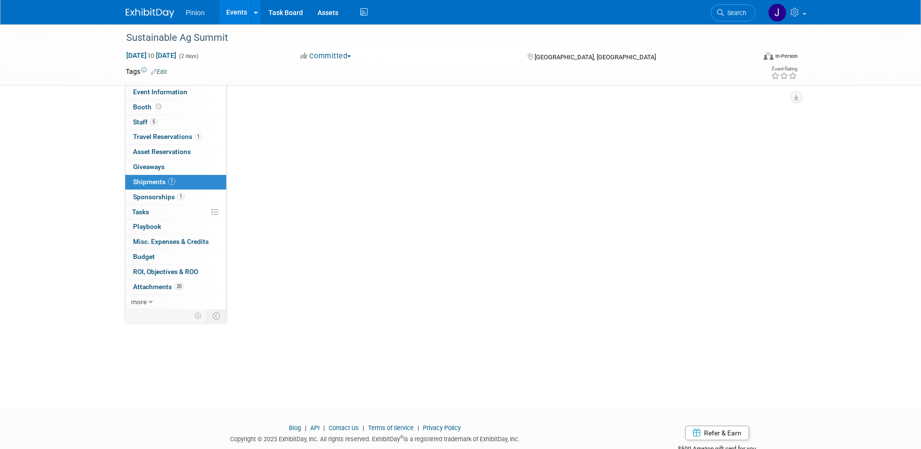
scroll to position [0, 0]
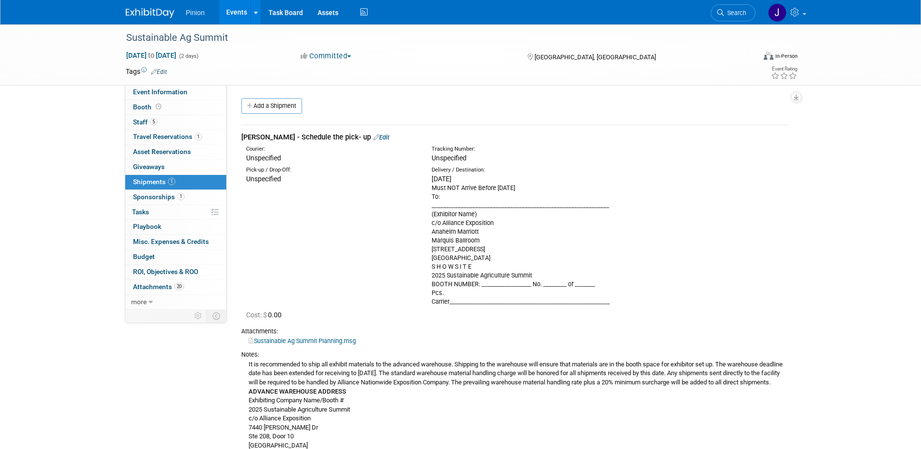
click at [373, 136] on link "Edit" at bounding box center [381, 137] width 16 height 7
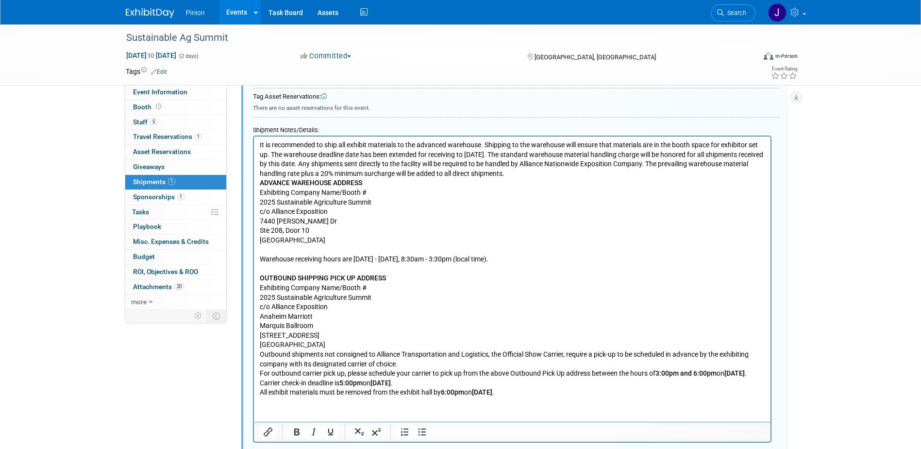
scroll to position [384, 0]
click at [259, 145] on p "It is recommended to ship all exhibit materials to the advanced warehouse. Ship…" at bounding box center [511, 269] width 505 height 257
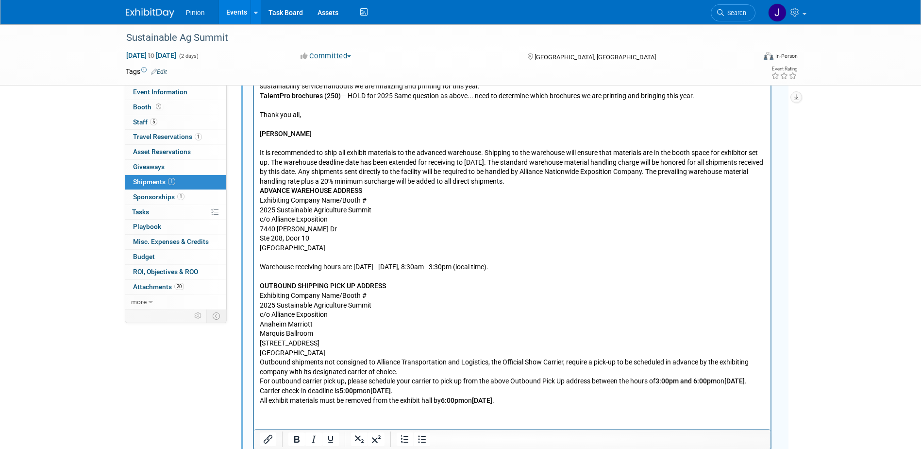
scroll to position [728, 0]
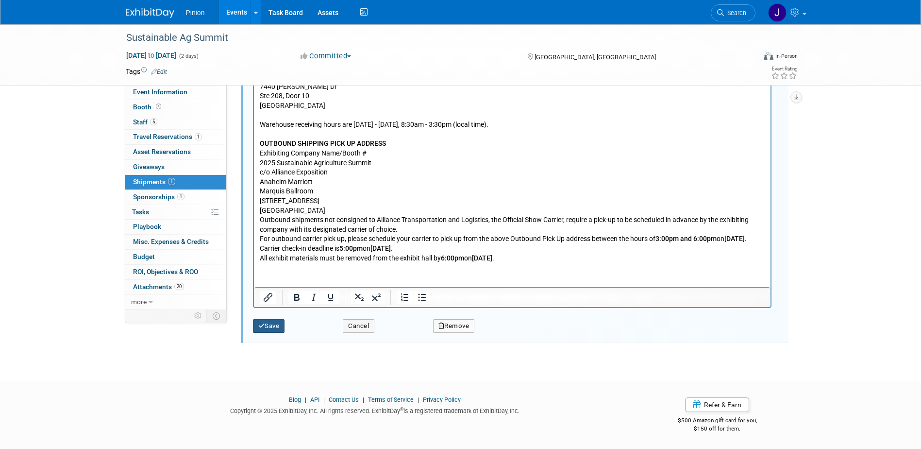
click at [276, 323] on button "Save" at bounding box center [269, 326] width 32 height 14
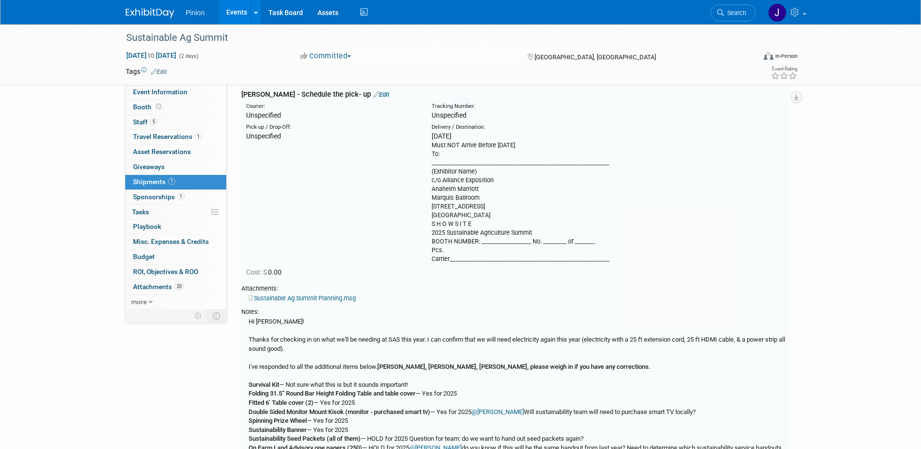
scroll to position [15, 0]
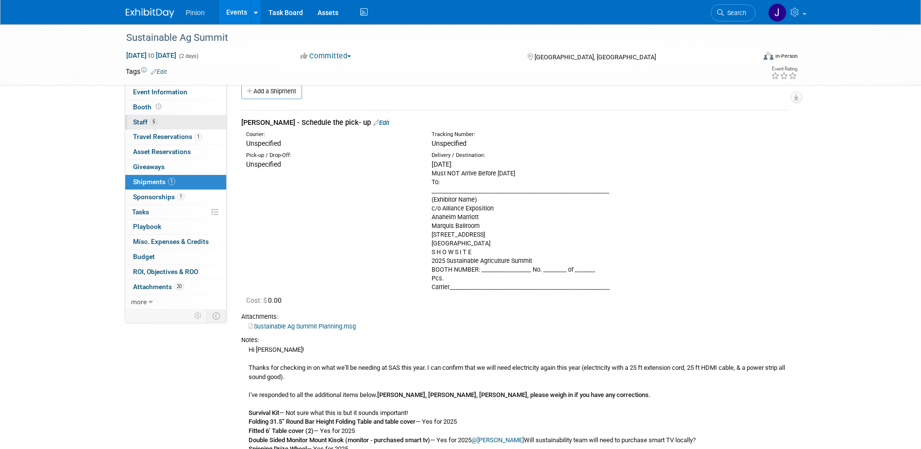
click at [152, 119] on span "5" at bounding box center [153, 121] width 7 height 7
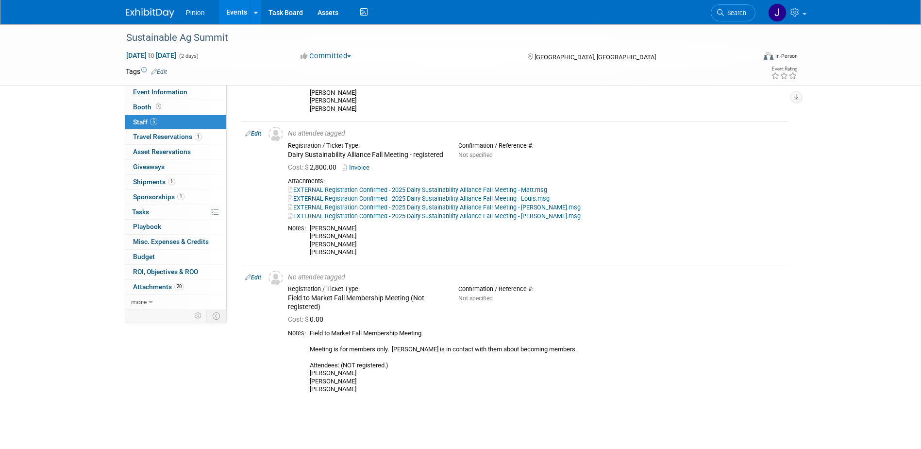
scroll to position [626, 0]
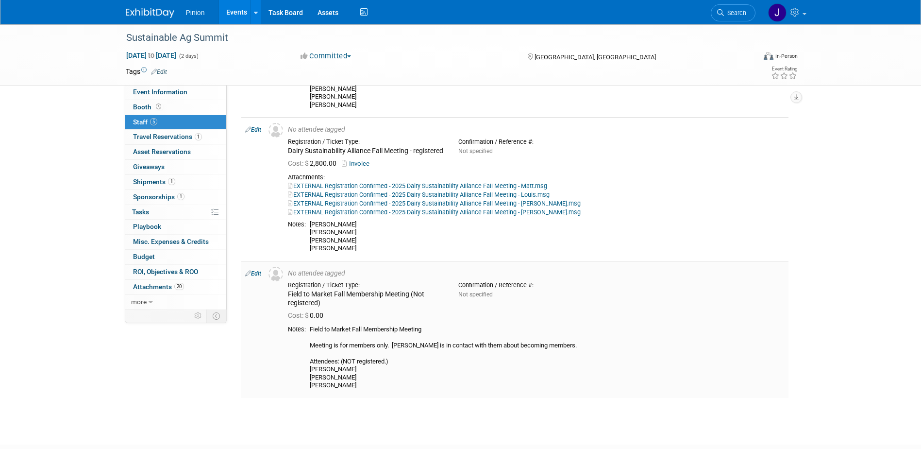
click at [254, 277] on link "Edit" at bounding box center [253, 273] width 16 height 7
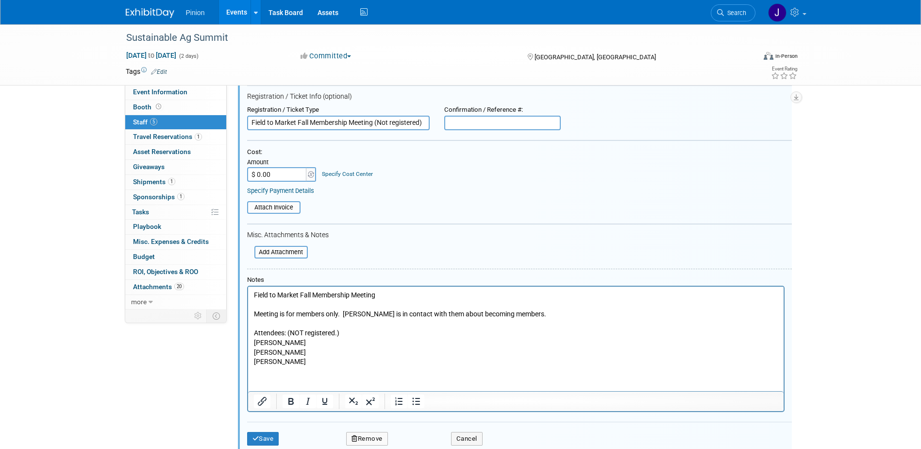
scroll to position [856, 0]
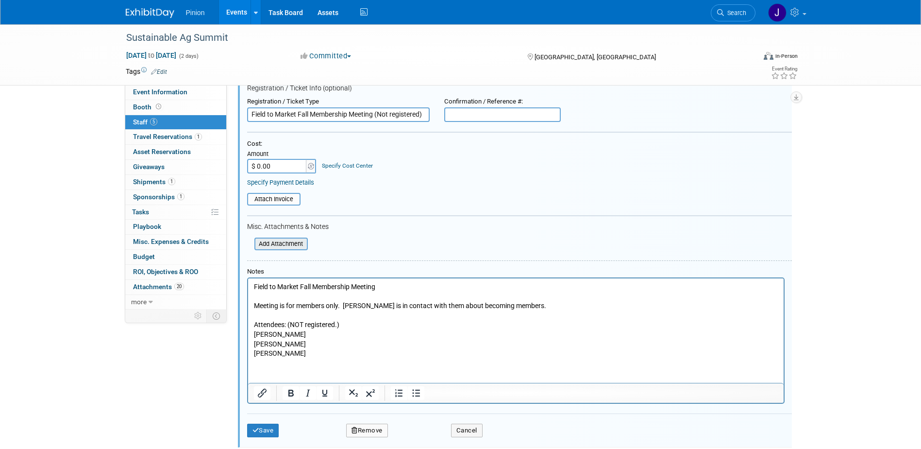
click at [293, 249] on input "file" at bounding box center [249, 243] width 116 height 11
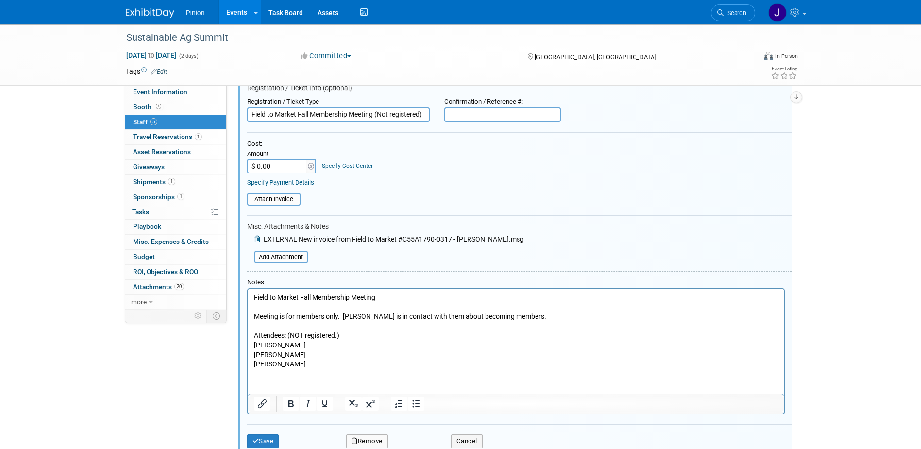
click at [299, 362] on p "Field to Market Fall Membership Meeting Meeting is for members only. Dylan is i…" at bounding box center [515, 330] width 524 height 76
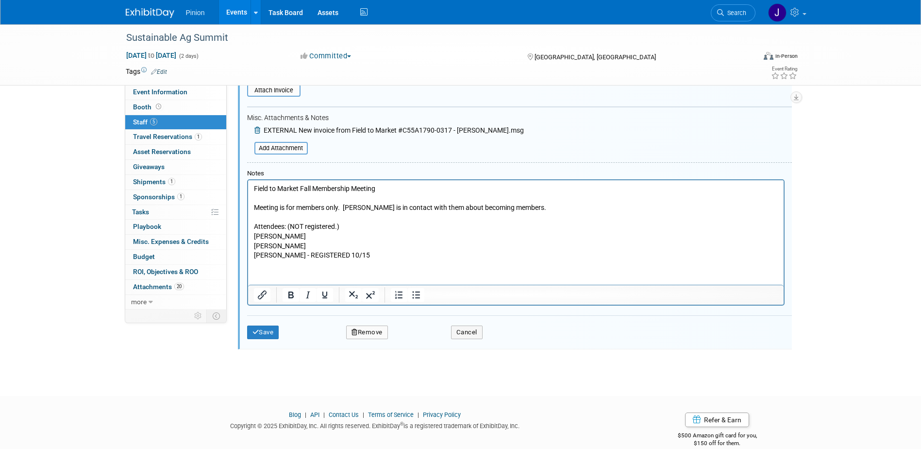
scroll to position [966, 0]
click at [265, 337] on button "Save" at bounding box center [263, 331] width 32 height 14
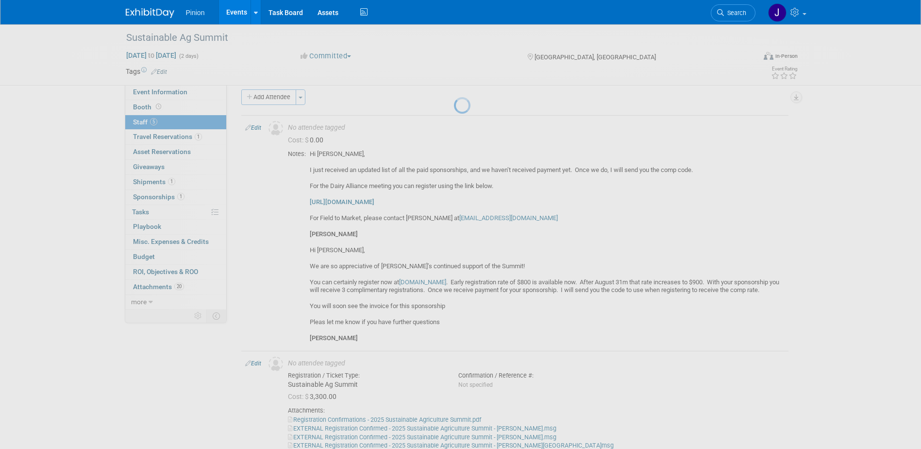
scroll to position [727, 0]
